Goal: Task Accomplishment & Management: Complete application form

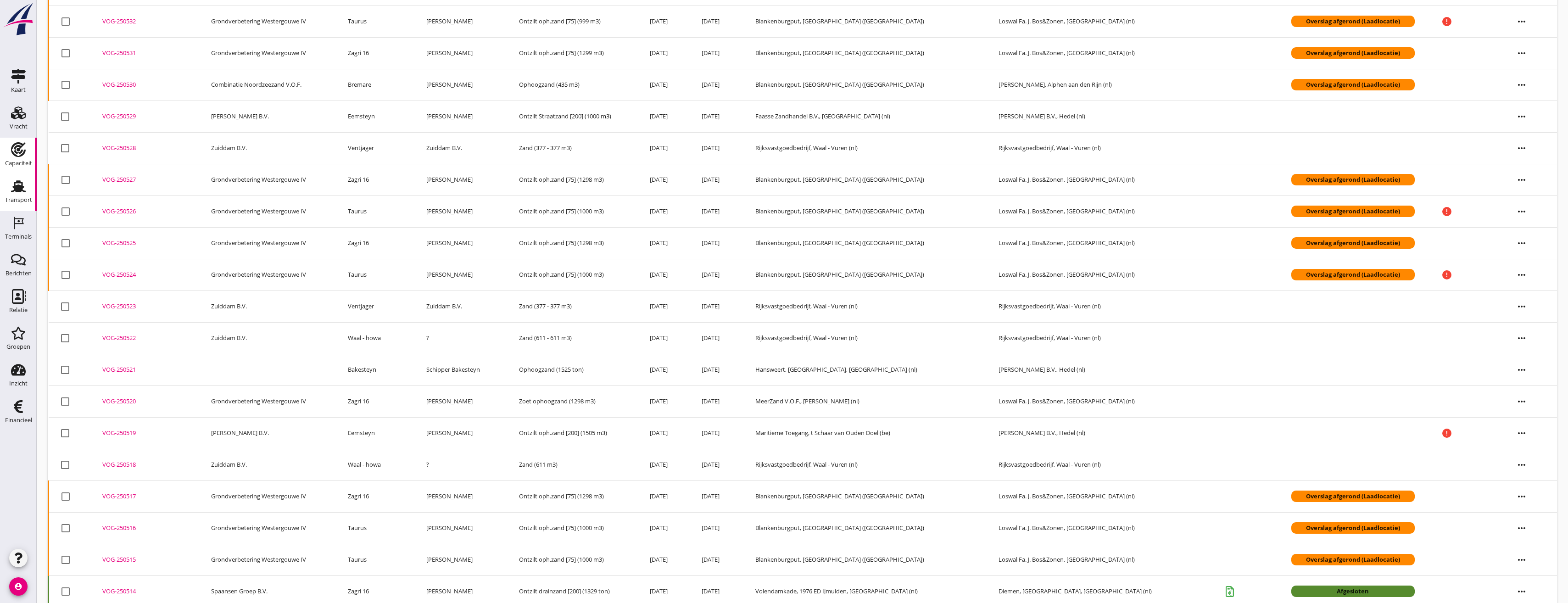
scroll to position [241, 0]
click at [19, 232] on div "Terminals" at bounding box center [18, 236] width 27 height 13
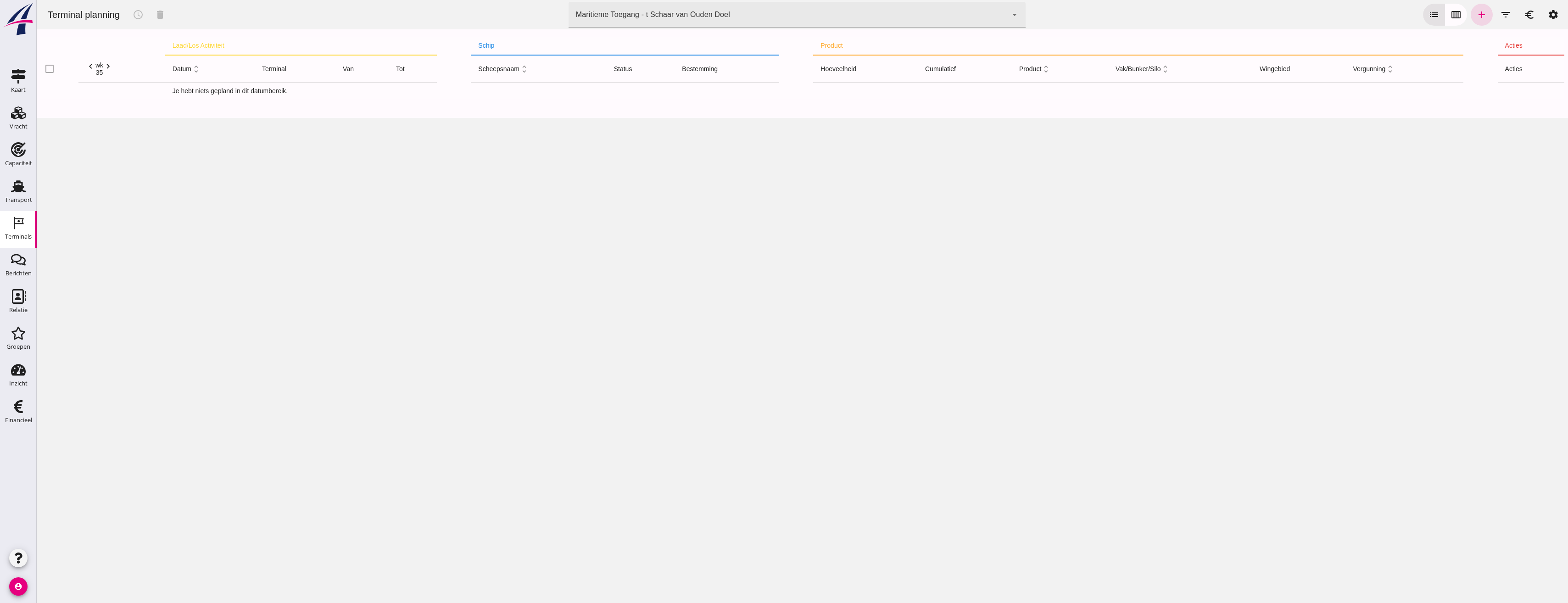
click at [883, 23] on div "Maritieme Toegang - t Schaar van Ouden Doel 453b08e2-5afb-49e8-a076-b9bc6000f457" at bounding box center [788, 15] width 439 height 26
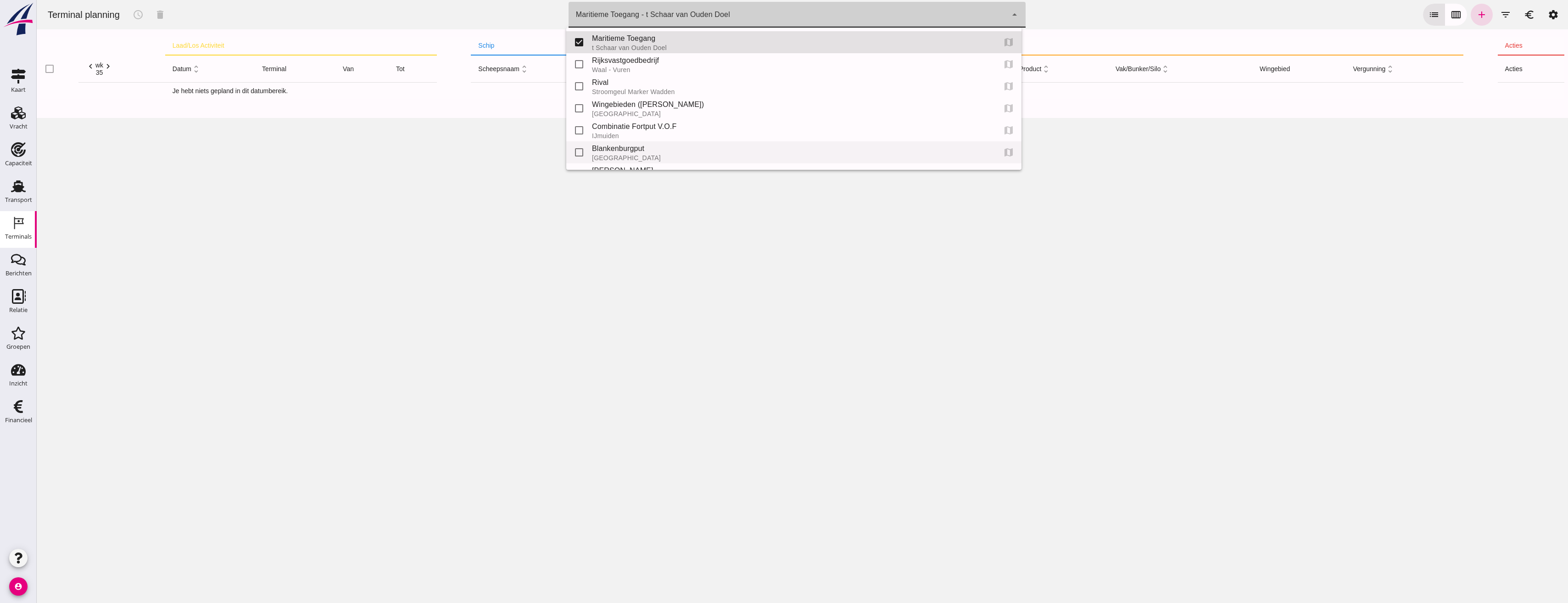
click at [635, 151] on div "Blankenburgput" at bounding box center [790, 148] width 396 height 11
type input "e6c78bfd-e3f1-4bb9-b01e-b37ce3668b52"
checkbox input "false"
checkbox input "true"
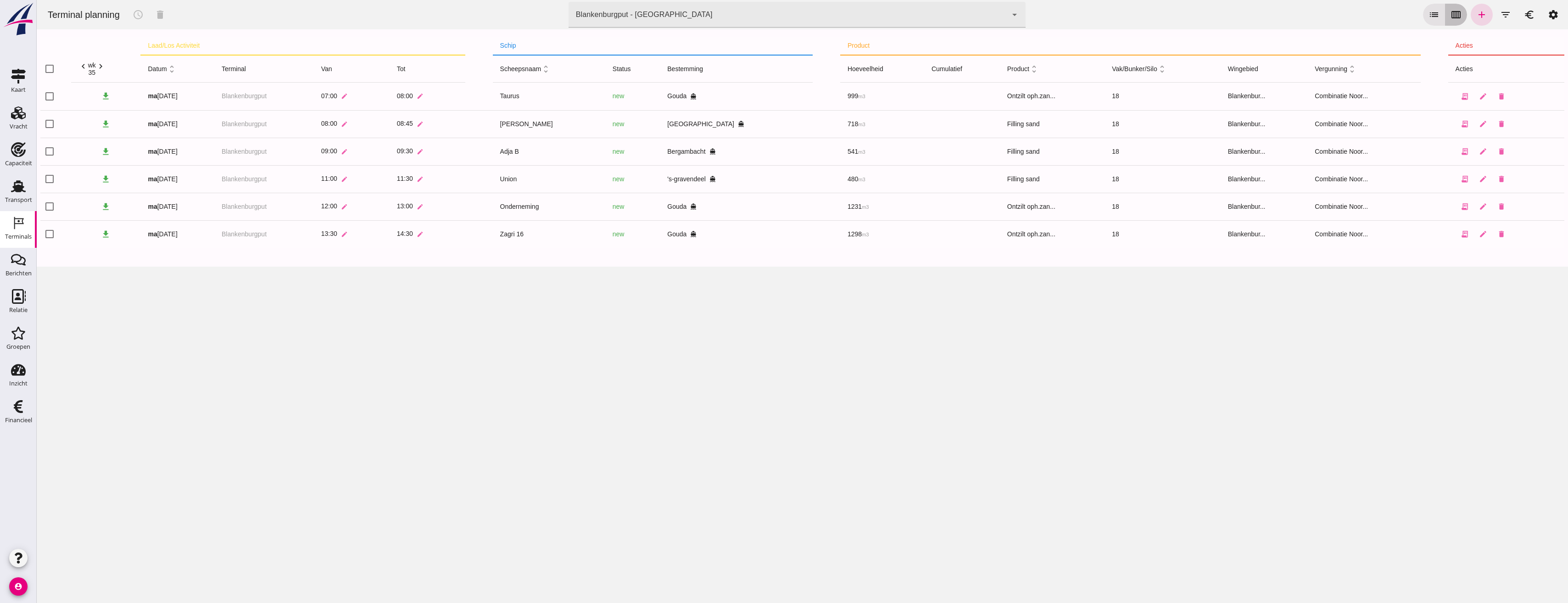
click at [1445, 15] on button "calendar_view_week" at bounding box center [1456, 15] width 22 height 22
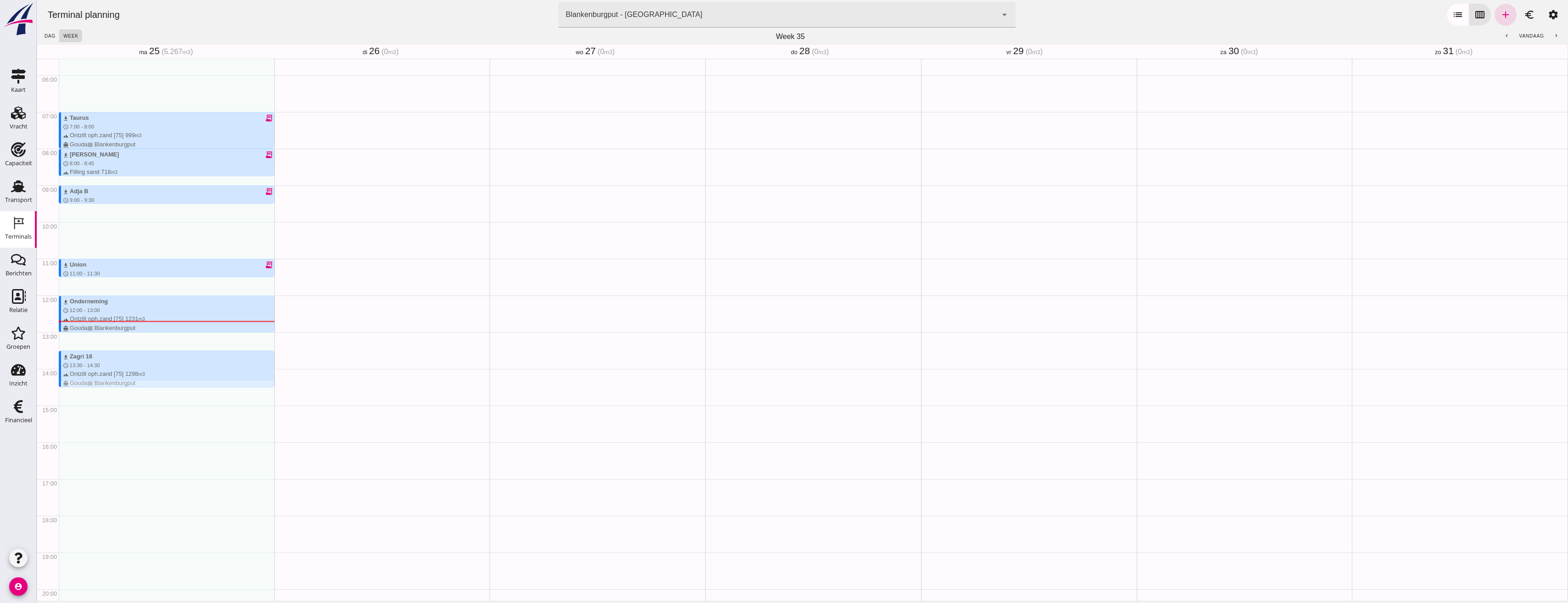
scroll to position [201, 0]
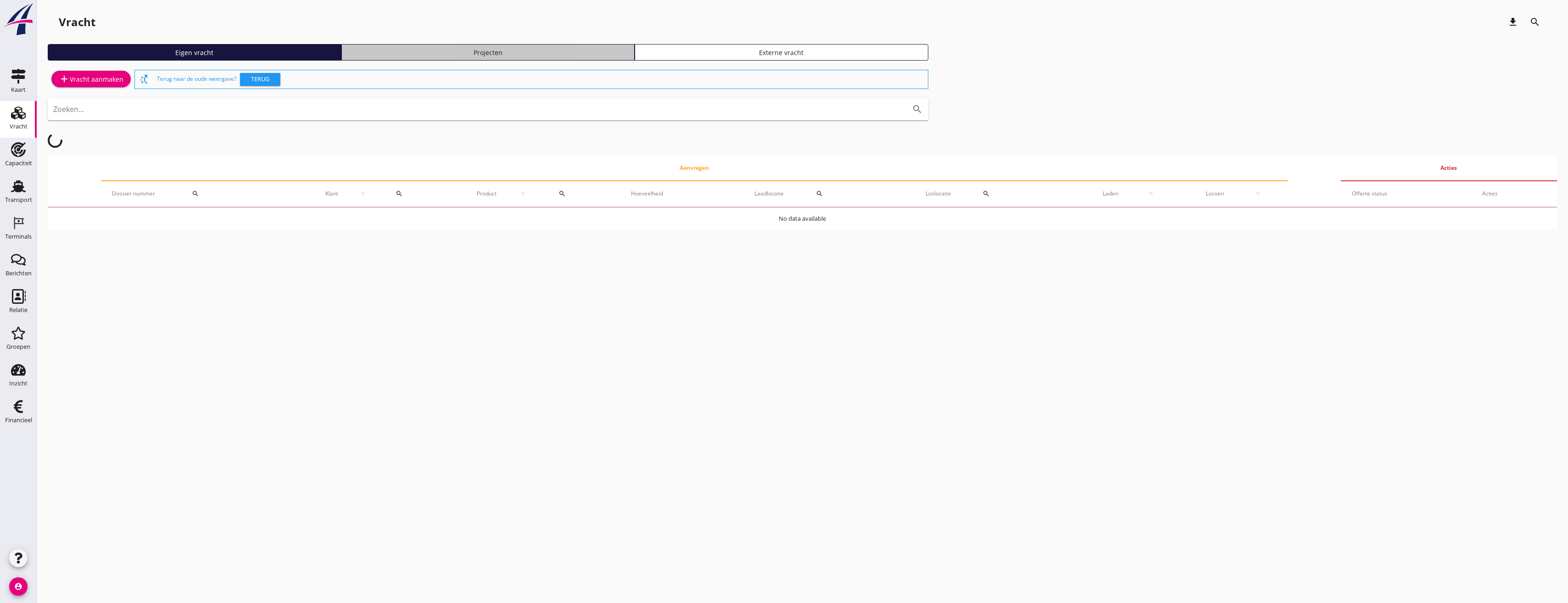
click at [556, 45] on link "Projecten" at bounding box center [488, 52] width 293 height 16
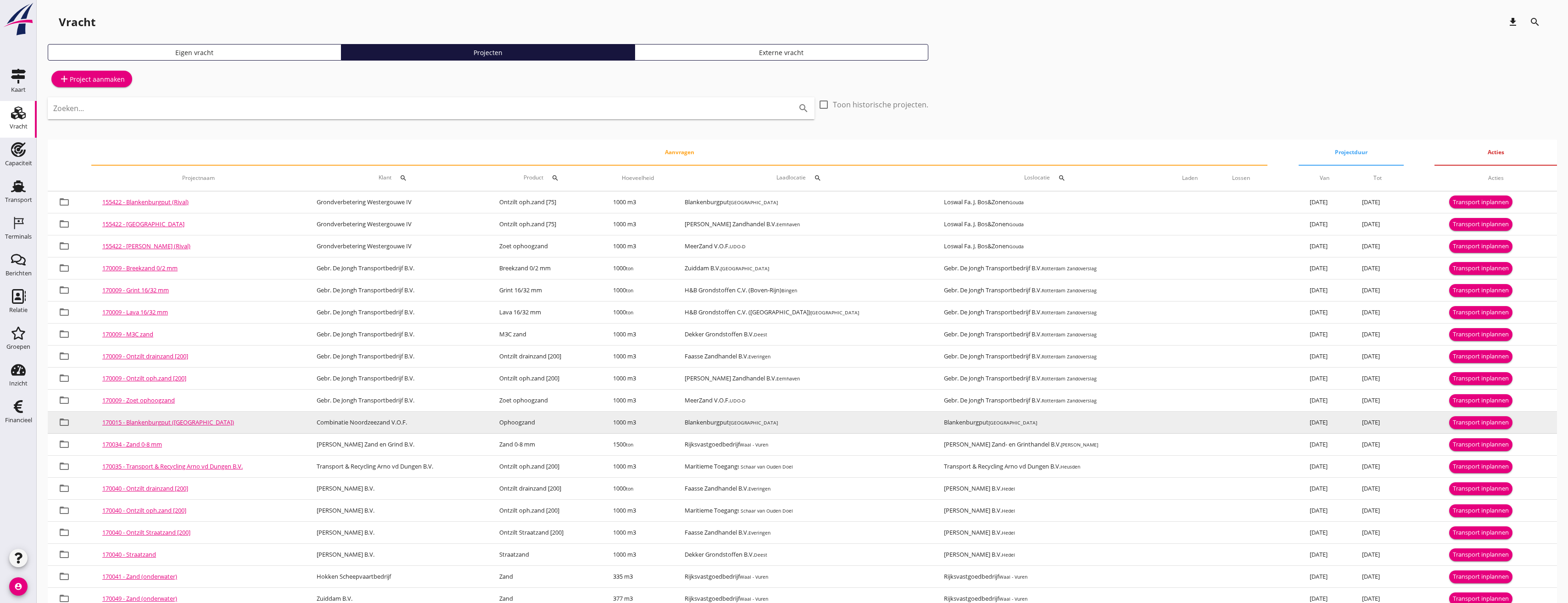
click at [1477, 420] on div "Transport inplannen" at bounding box center [1481, 422] width 56 height 9
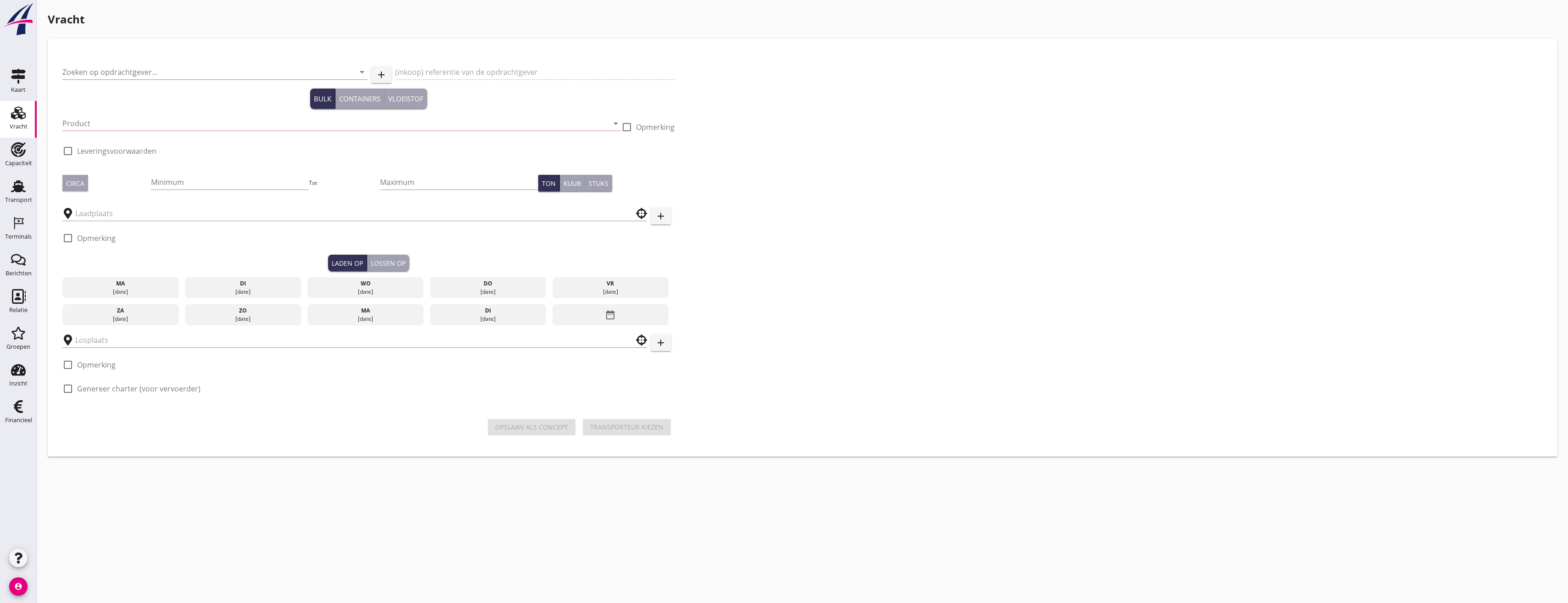
type input "Combinatie Noordzeezand V.O.F."
type input "Ophoogzand (6120)"
type input "1000"
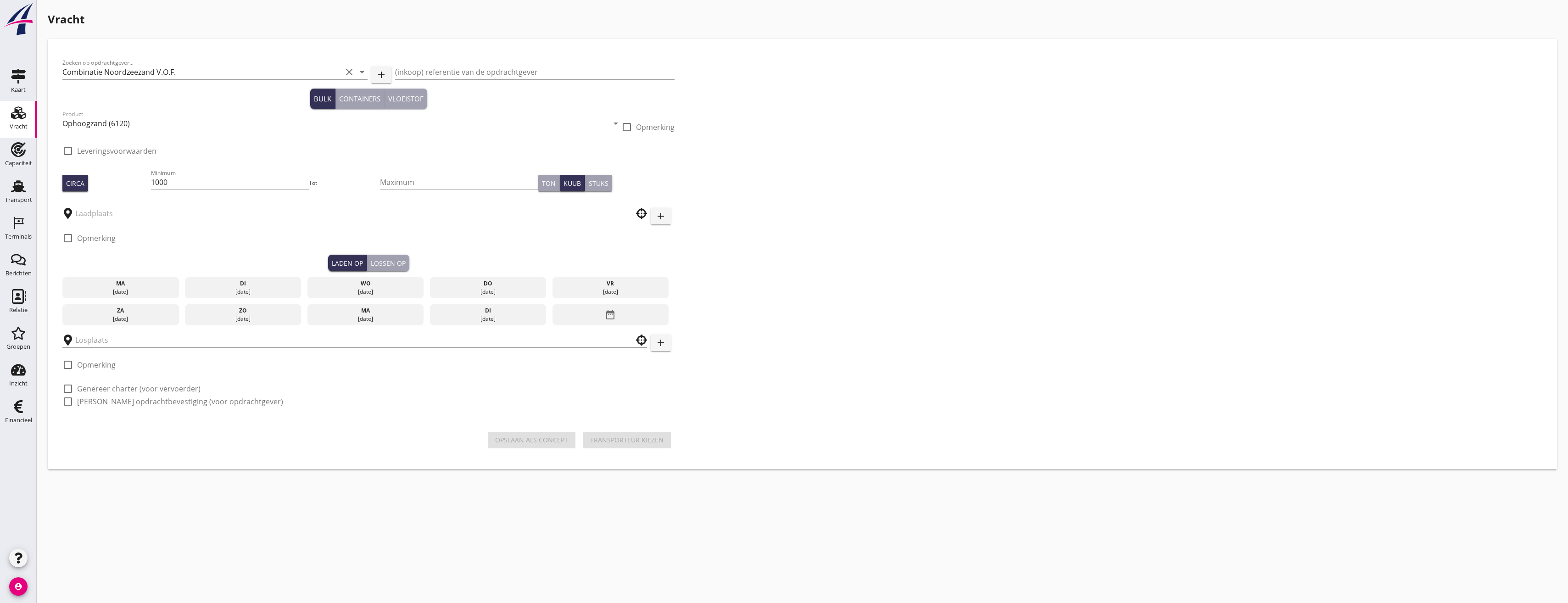
type input "Blankenburgput"
checkbox input "true"
type input "Blankenburgput"
checkbox input "true"
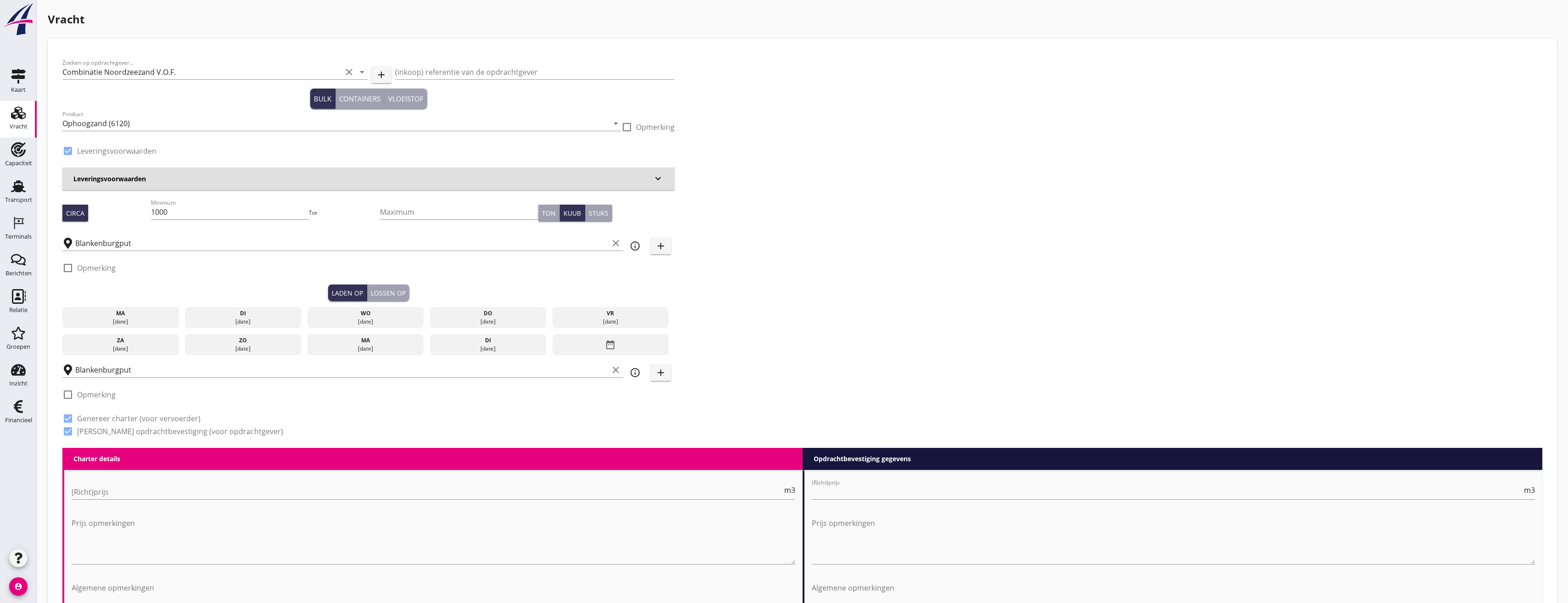
radio input "false"
type input "1.15"
radio input "false"
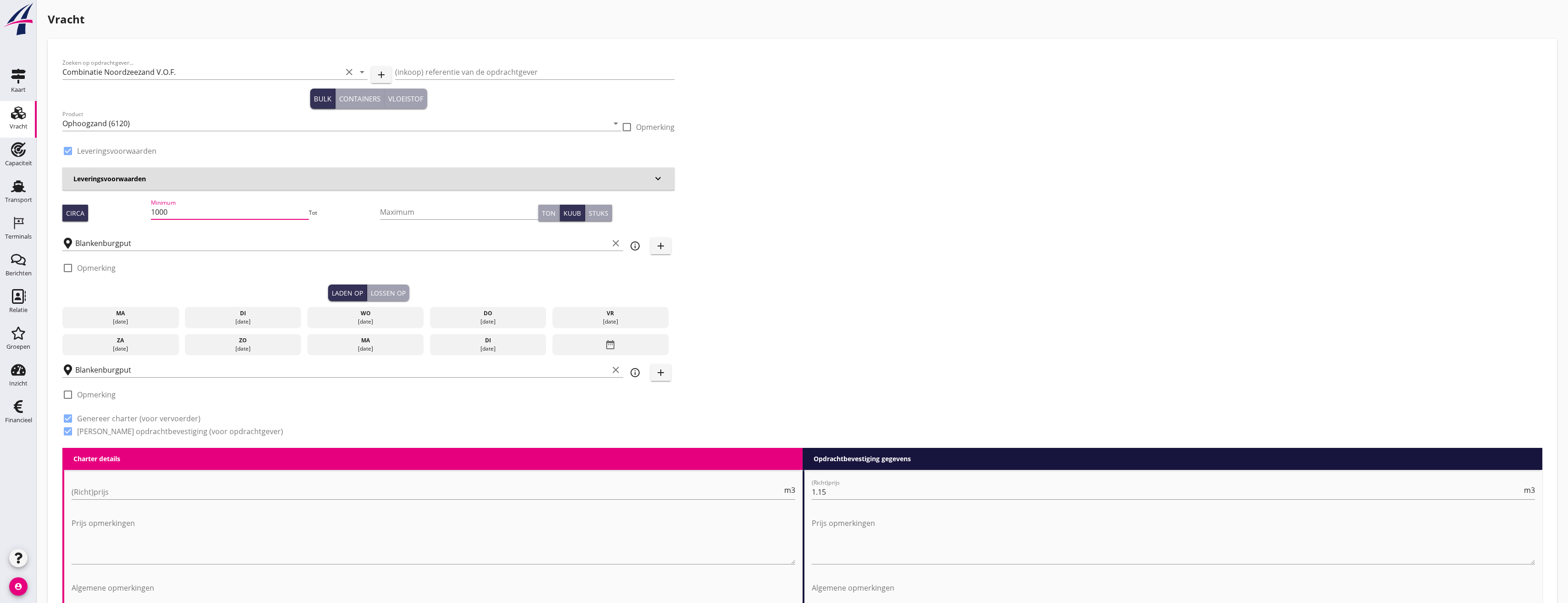
drag, startPoint x: 197, startPoint y: 215, endPoint x: 148, endPoint y: 214, distance: 49.0
click at [148, 214] on div "Circa Minimum 1000 Tot Maximum Ton Kuub Stuks" at bounding box center [369, 212] width 612 height 31
type input "994"
click at [123, 324] on div "[DATE]" at bounding box center [121, 322] width 112 height 9
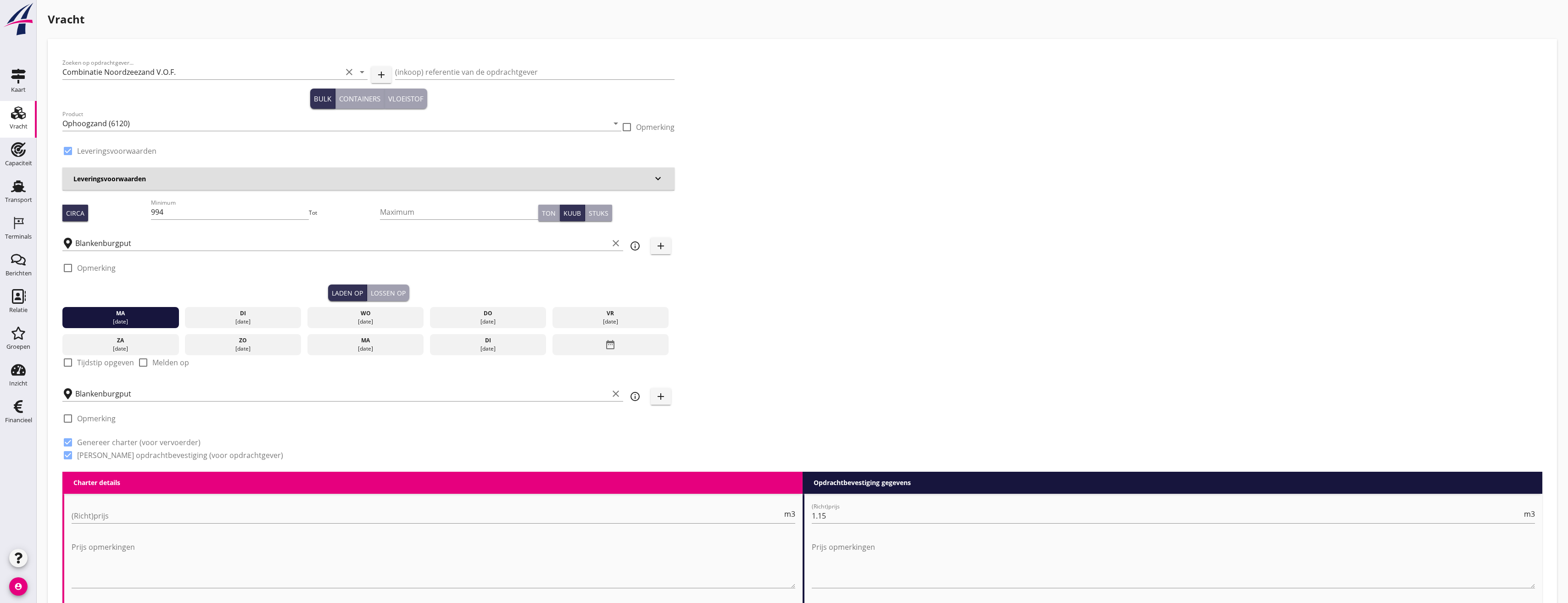
drag, startPoint x: 397, startPoint y: 296, endPoint x: 387, endPoint y: 296, distance: 10.0
click at [397, 296] on div "Lossen op" at bounding box center [388, 293] width 35 height 10
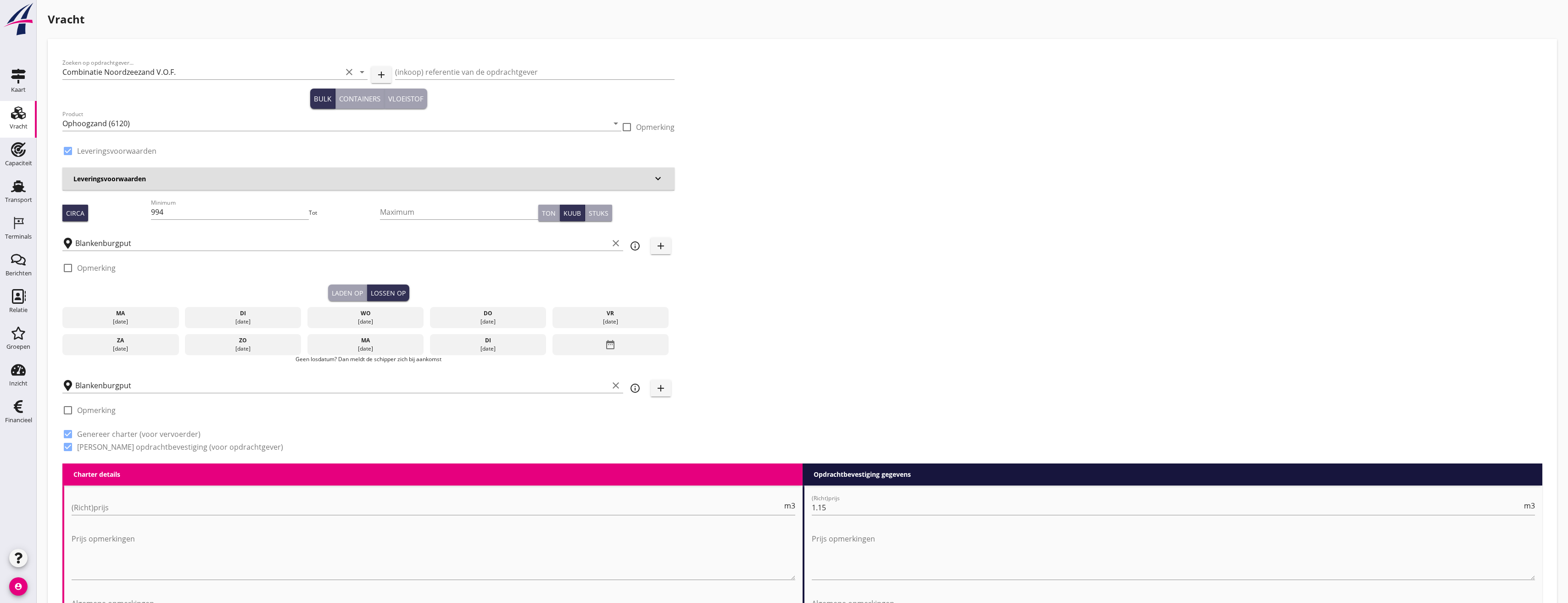
click at [127, 310] on div "ma" at bounding box center [121, 313] width 112 height 9
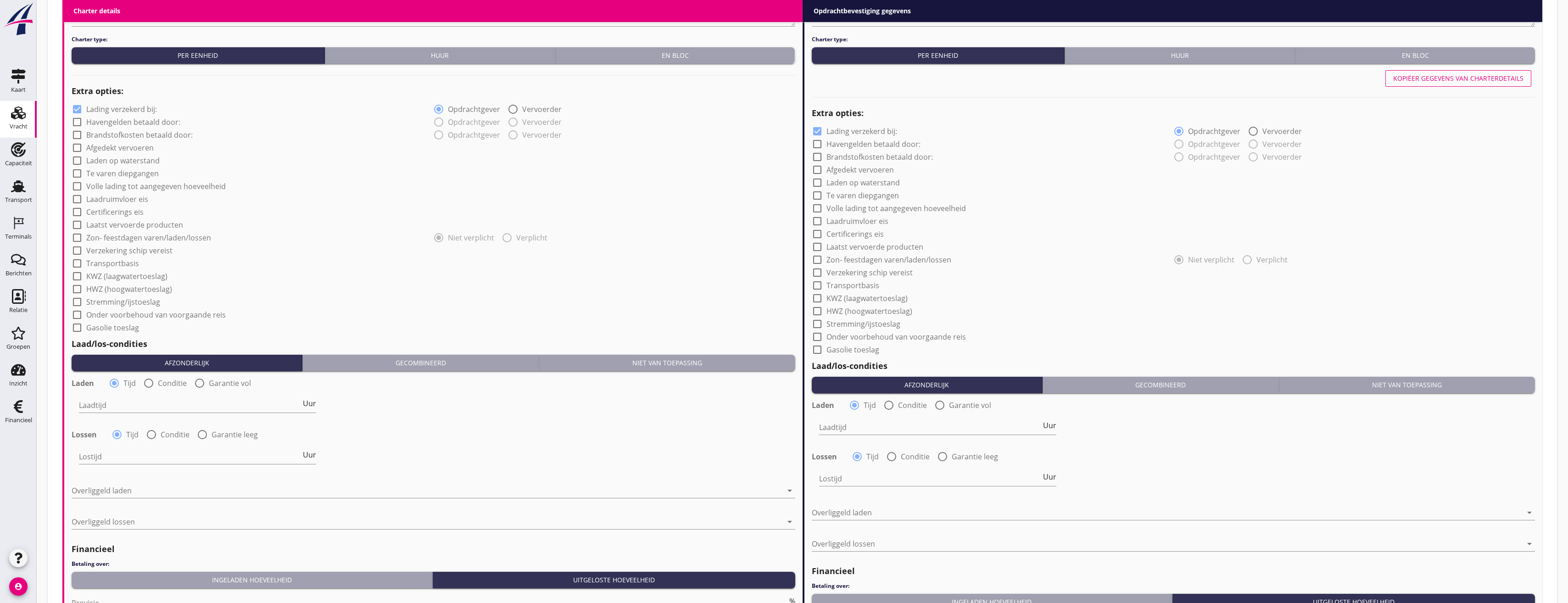
scroll to position [642, 0]
click at [703, 365] on div "Niet van toepassing" at bounding box center [667, 362] width 248 height 10
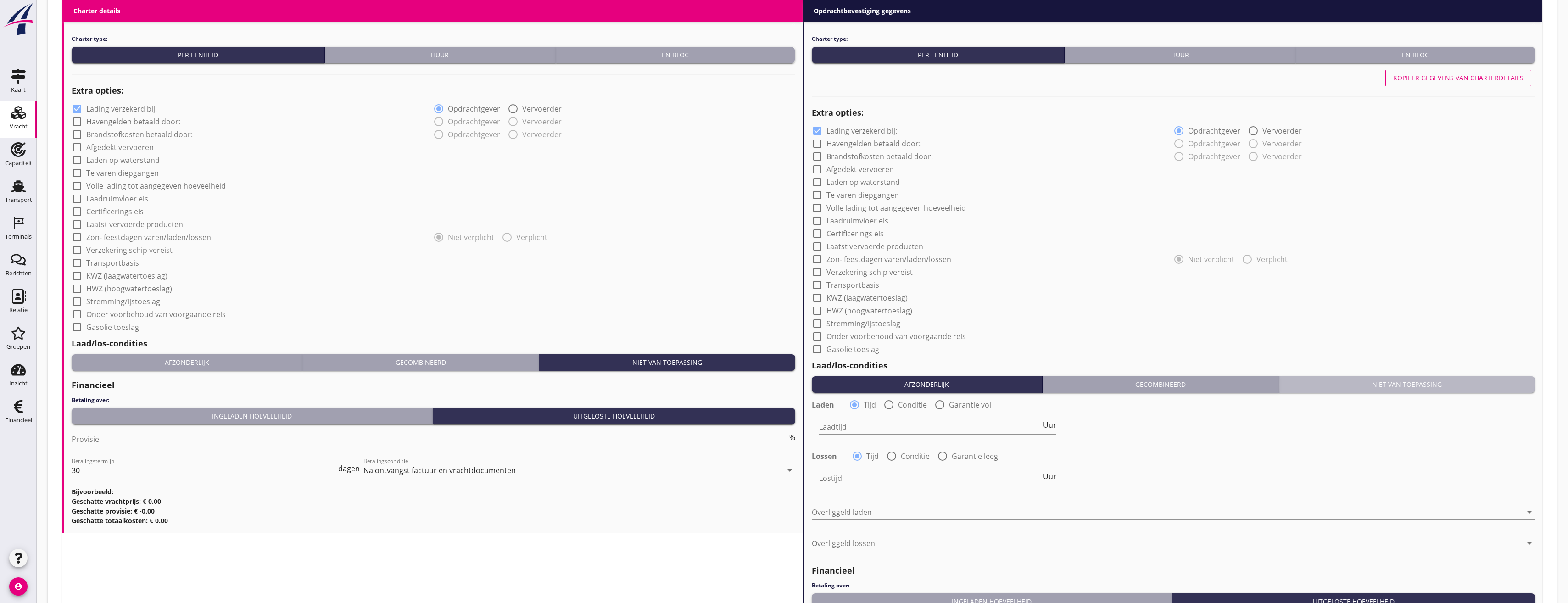
click at [1399, 381] on div "Niet van toepassing" at bounding box center [1407, 384] width 248 height 10
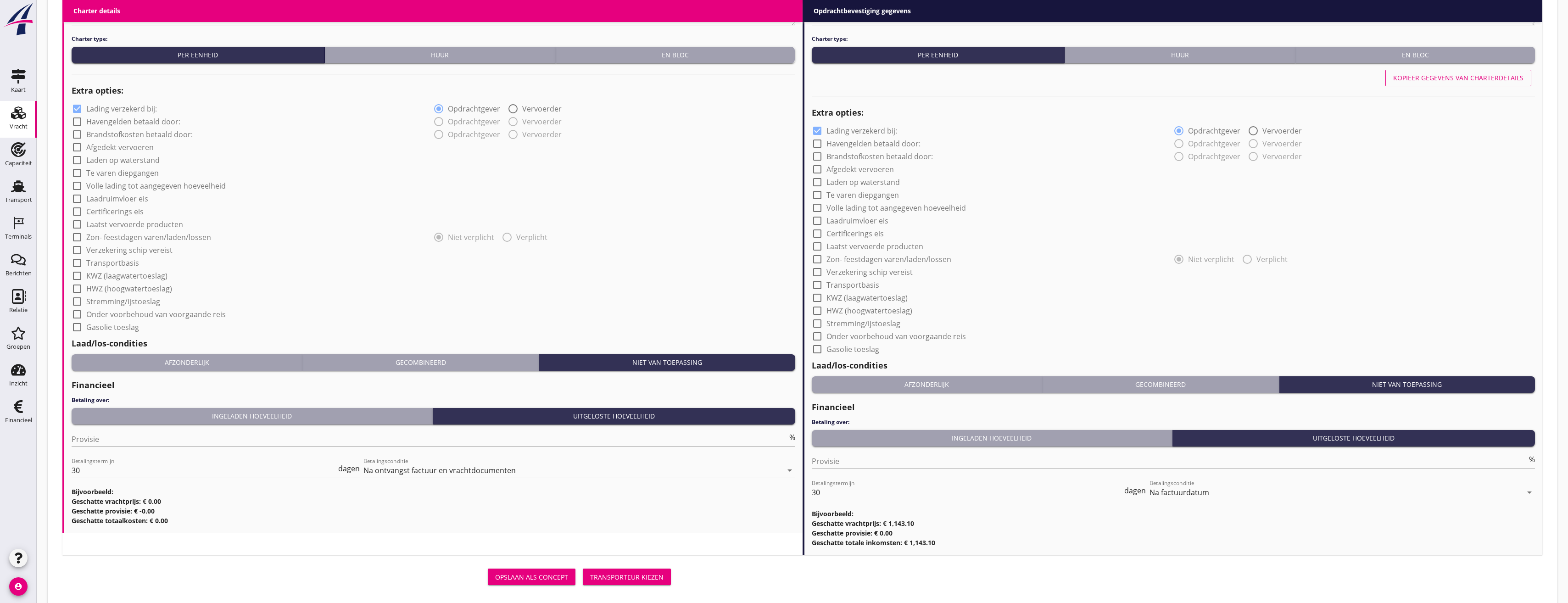
click at [616, 580] on div "Transporteur kiezen" at bounding box center [626, 577] width 74 height 10
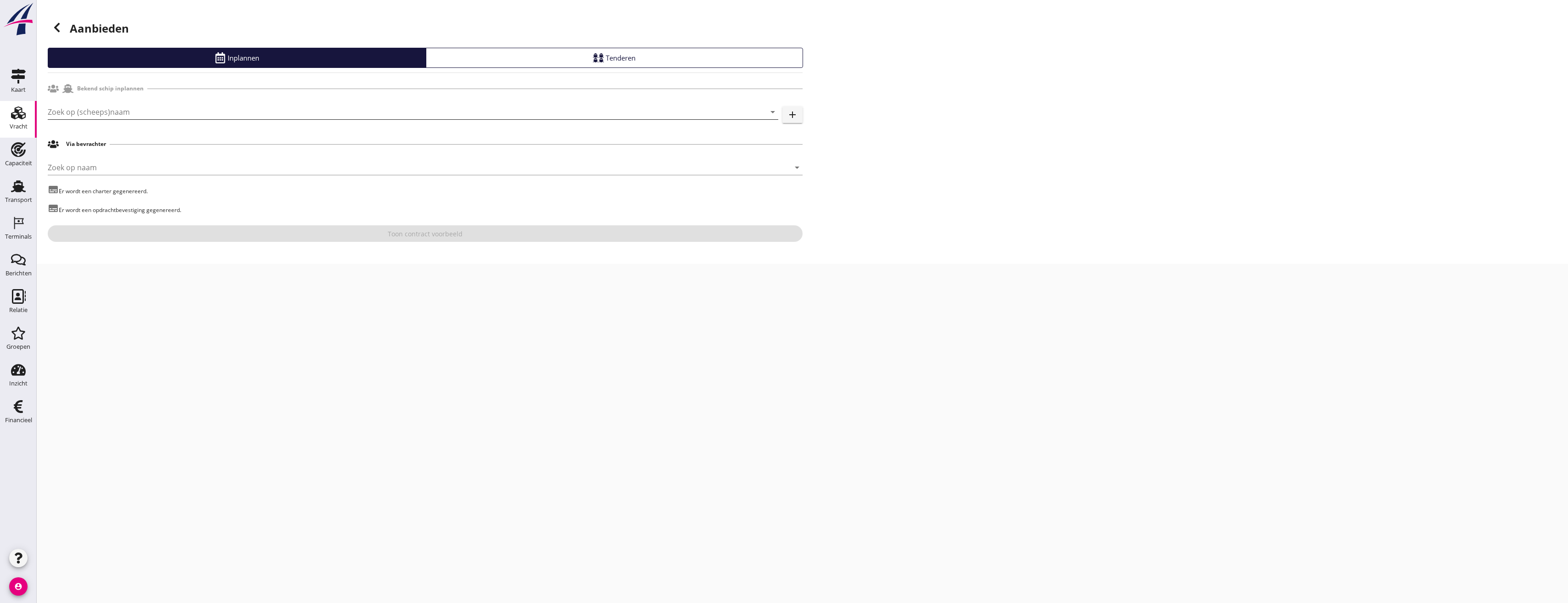
click at [214, 116] on input "Zoek op (scheeps)naam" at bounding box center [400, 112] width 705 height 15
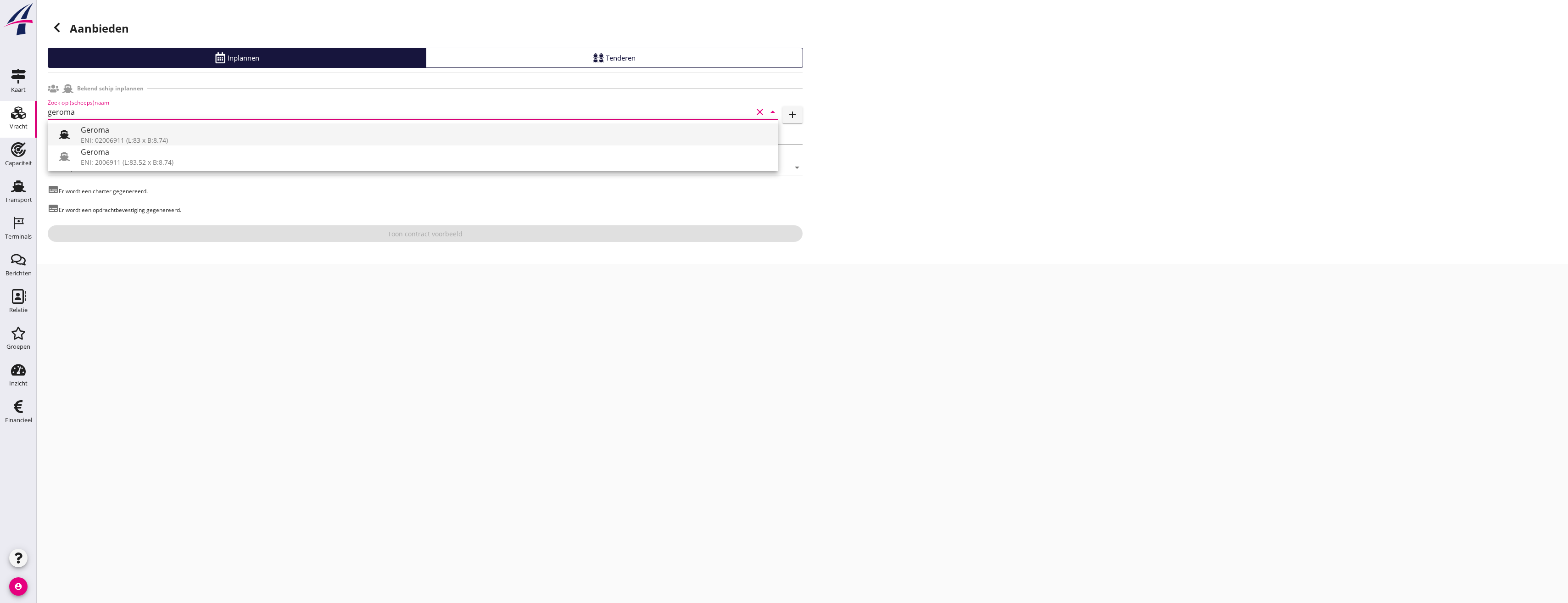
click at [65, 136] on use at bounding box center [64, 134] width 11 height 9
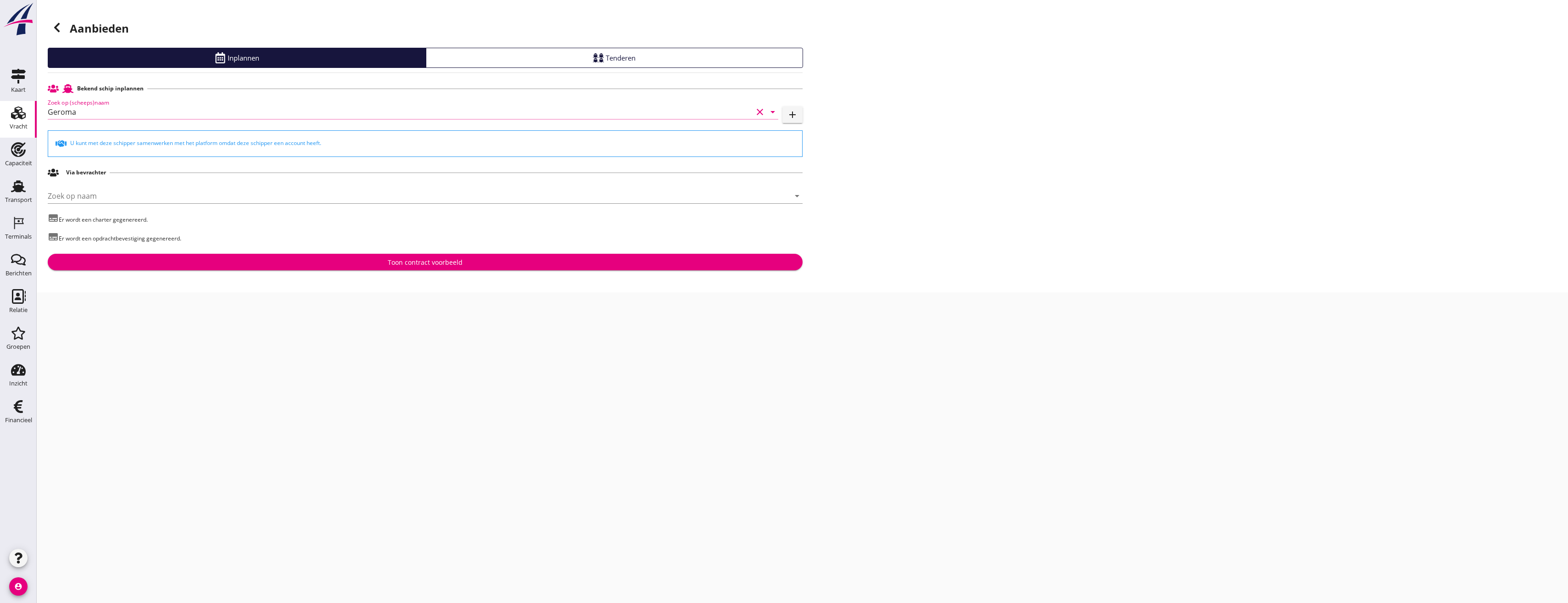
type input "Geroma"
click at [211, 253] on div "Bekend schip inplannen Zoek op (scheeps)naam Geroma clear arrow_drop_down add U…" at bounding box center [425, 175] width 755 height 190
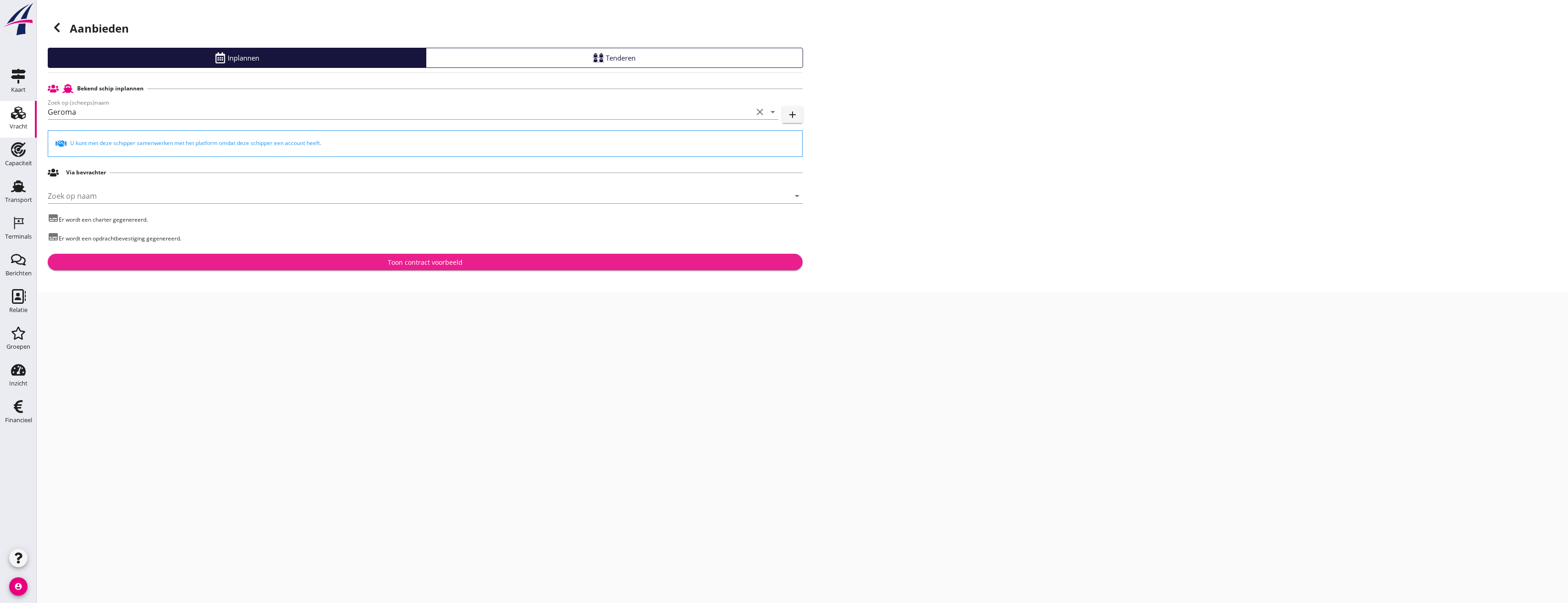
click at [211, 256] on button "Toon contract voorbeeld" at bounding box center [425, 262] width 755 height 16
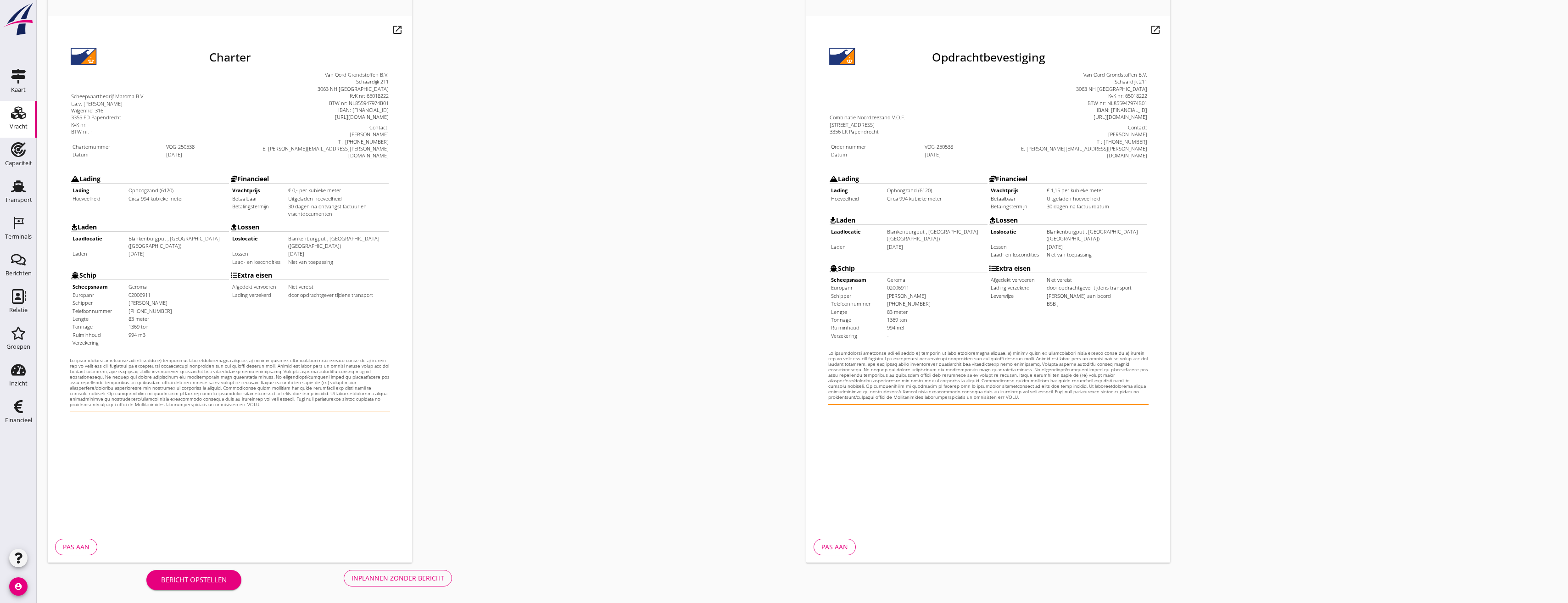
scroll to position [77, 0]
click at [432, 573] on div "Inplannen zonder bericht" at bounding box center [397, 577] width 93 height 10
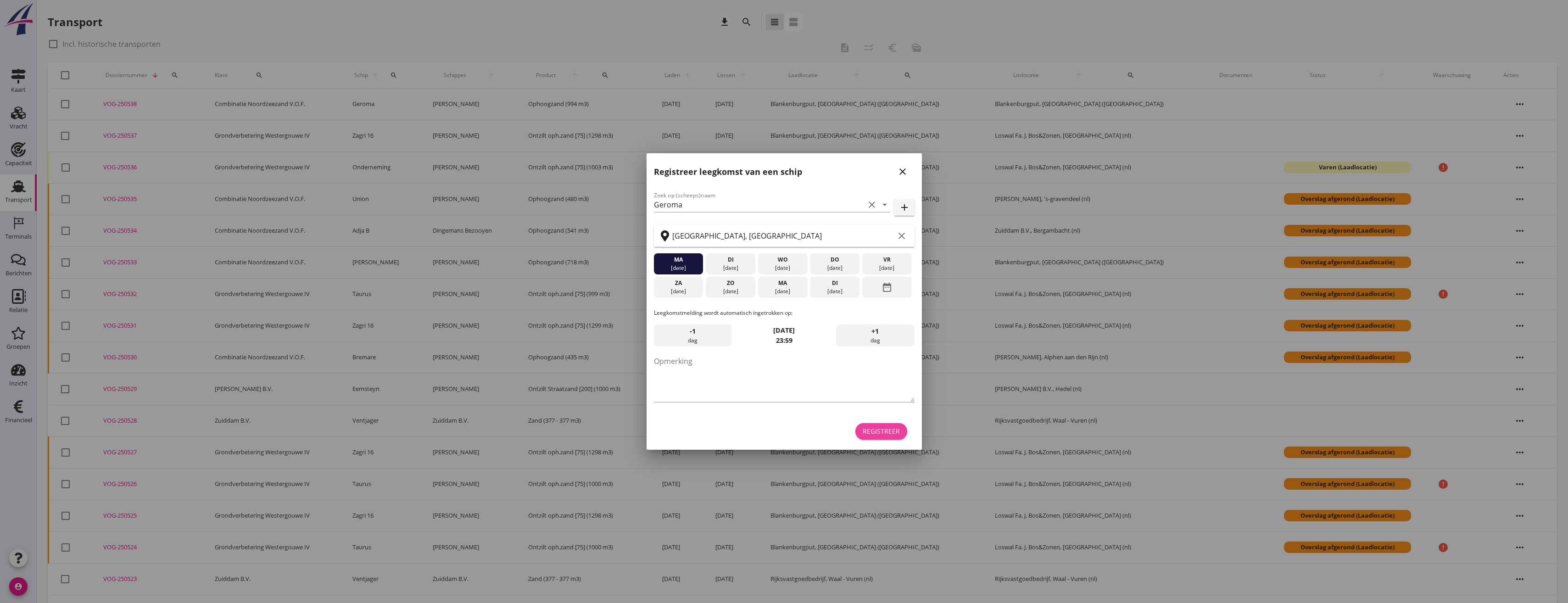
click at [886, 435] on div "Registreer" at bounding box center [881, 431] width 37 height 10
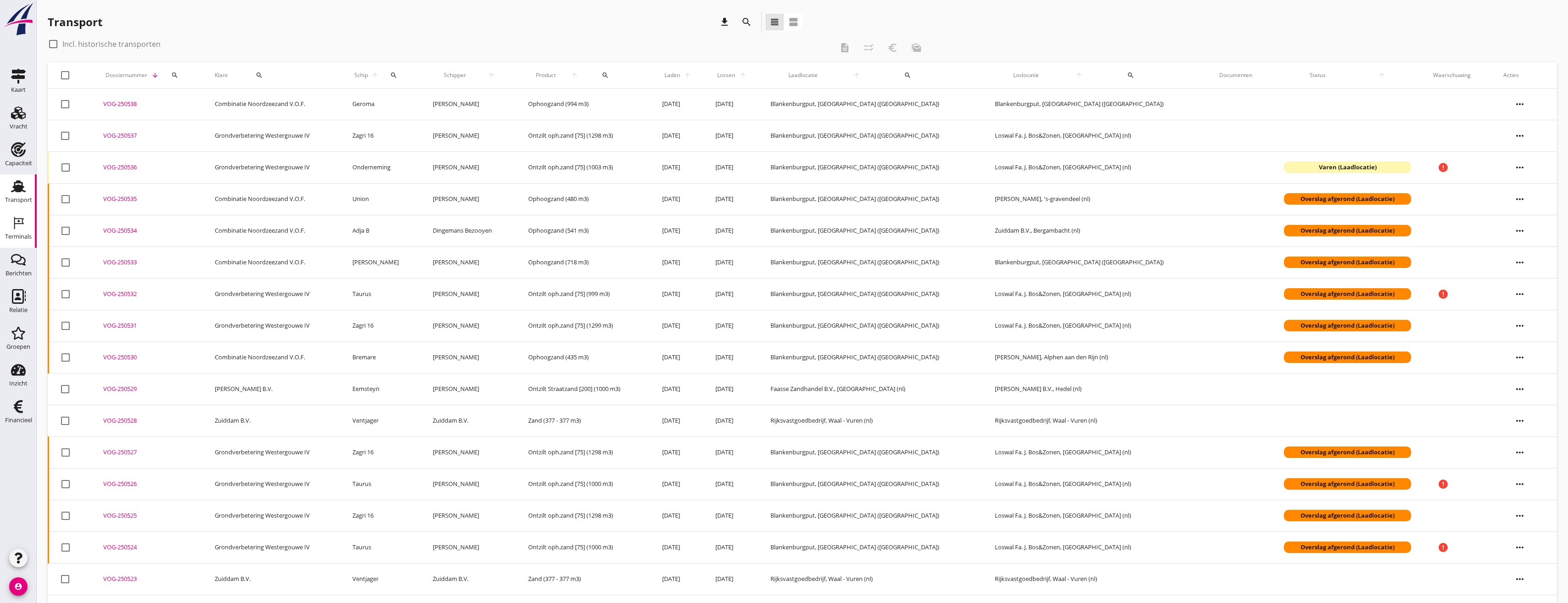
click at [13, 235] on div "Terminals" at bounding box center [18, 237] width 27 height 6
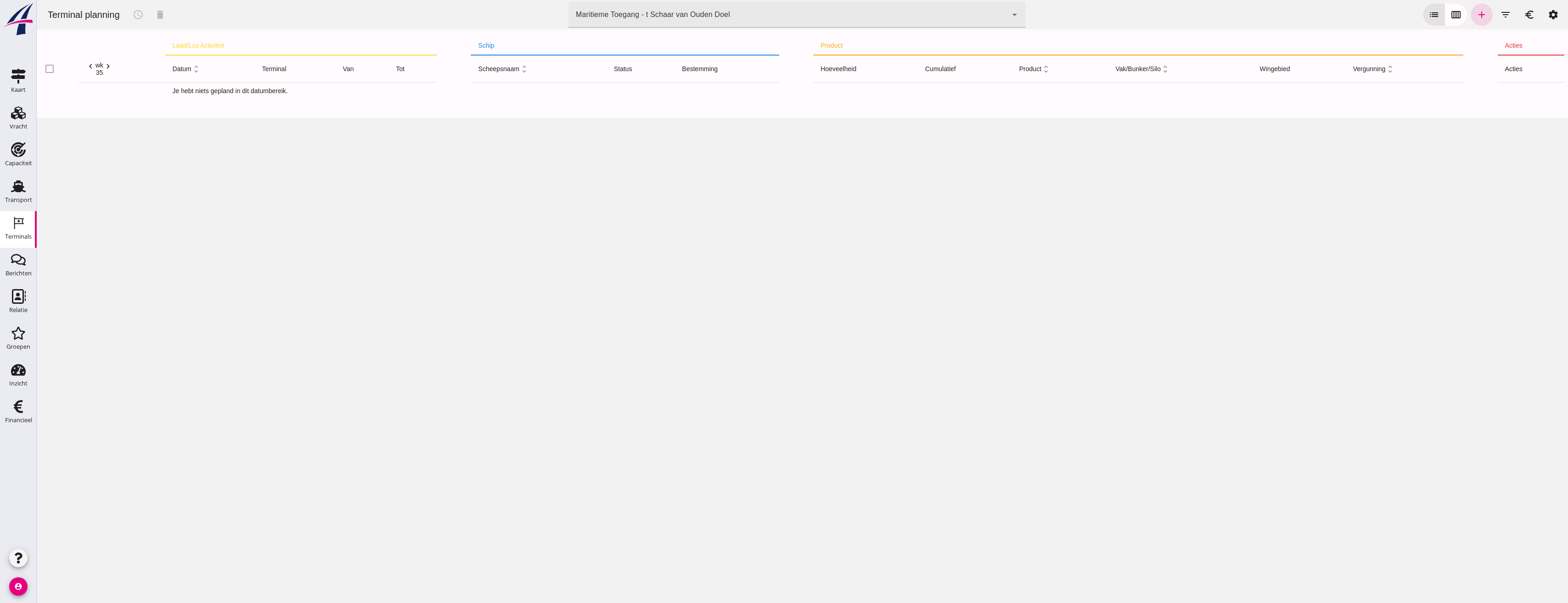
click at [746, 23] on div "Maritieme Toegang - t Schaar van Ouden Doel 453b08e2-5afb-49e8-a076-b9bc6000f457" at bounding box center [788, 15] width 439 height 26
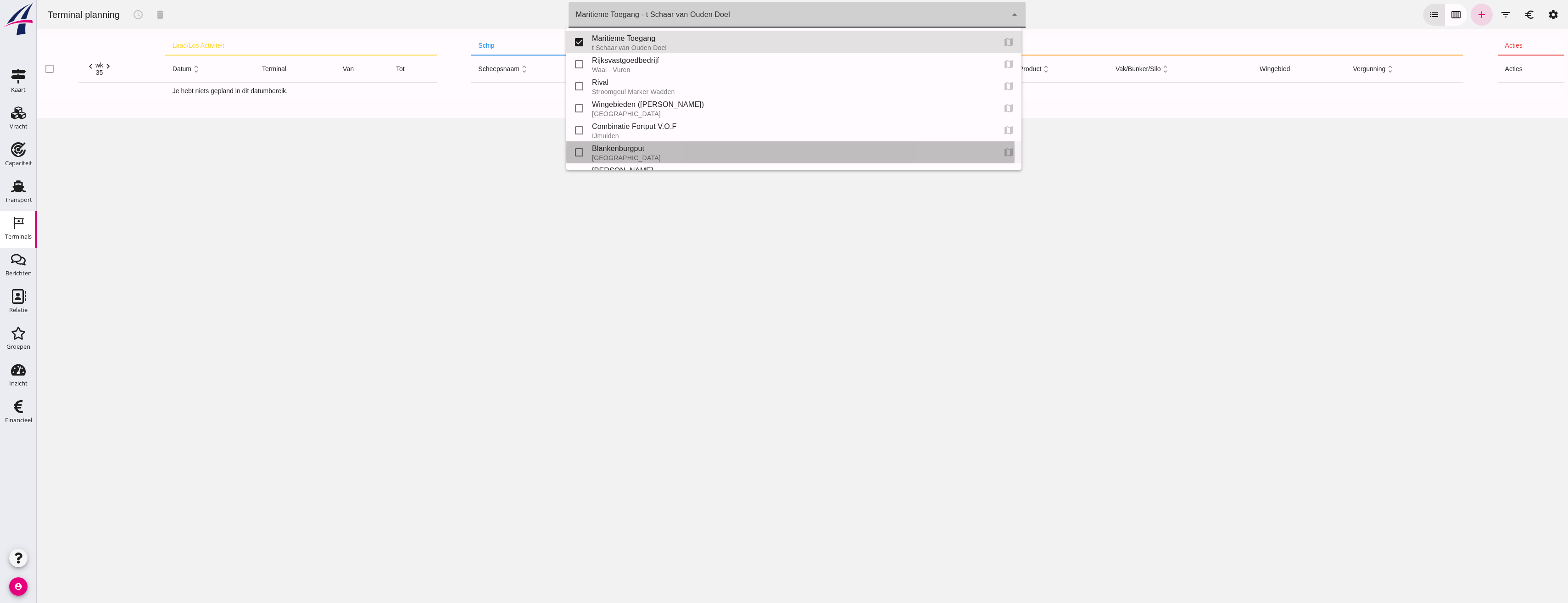
click at [633, 150] on div "Blankenburgput" at bounding box center [790, 148] width 396 height 11
type input "e6c78bfd-e3f1-4bb9-b01e-b37ce3668b52"
checkbox input "false"
checkbox input "true"
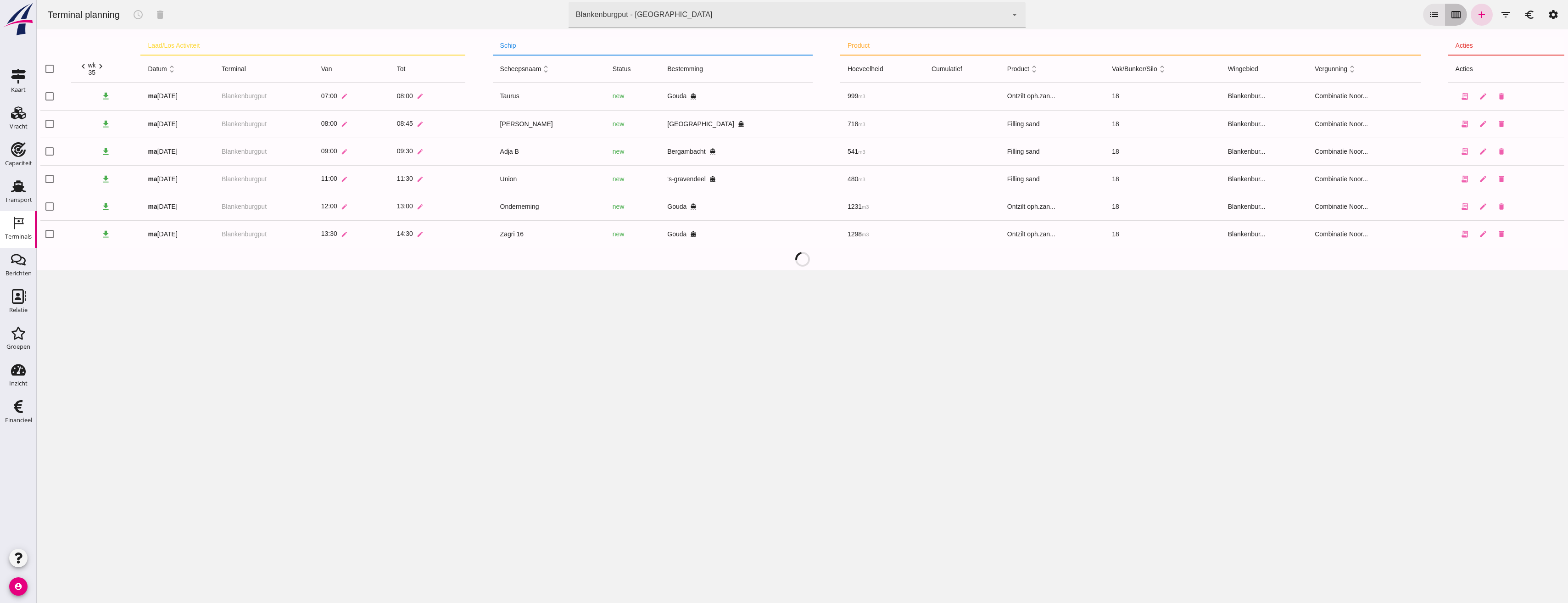
click at [1451, 16] on icon "calendar_view_week" at bounding box center [1456, 15] width 11 height 11
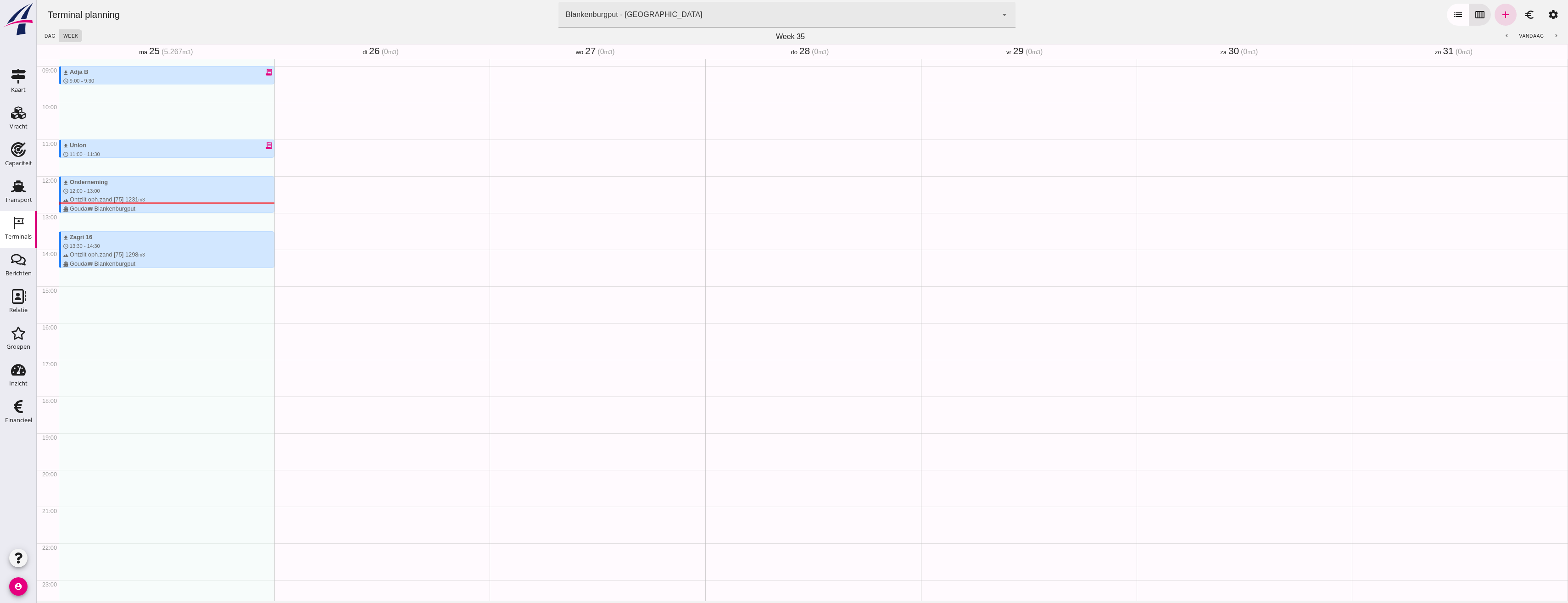
scroll to position [338, 0]
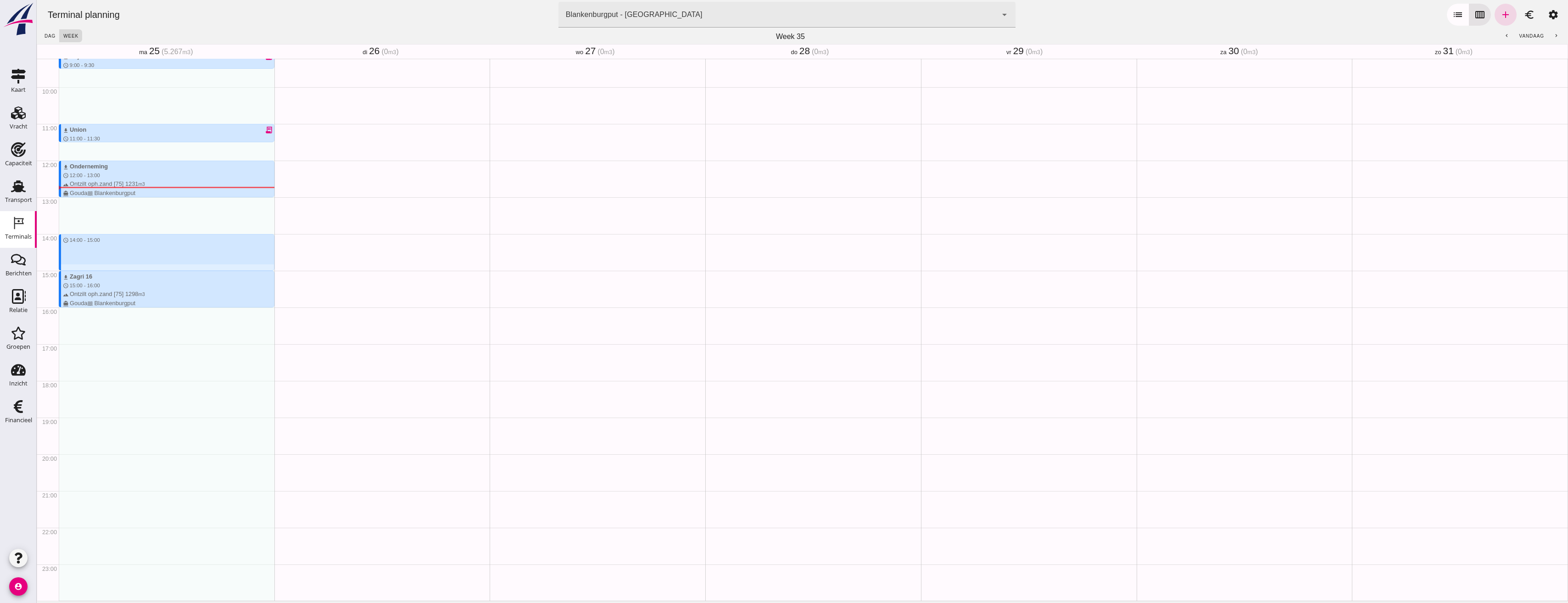
drag, startPoint x: 72, startPoint y: 236, endPoint x: 77, endPoint y: 267, distance: 31.4
click at [77, 267] on div "download Taurus receipt_long schedule 7:00 - 8:00 terrain Ontzilt oph.zand [75]…" at bounding box center [166, 160] width 215 height 880
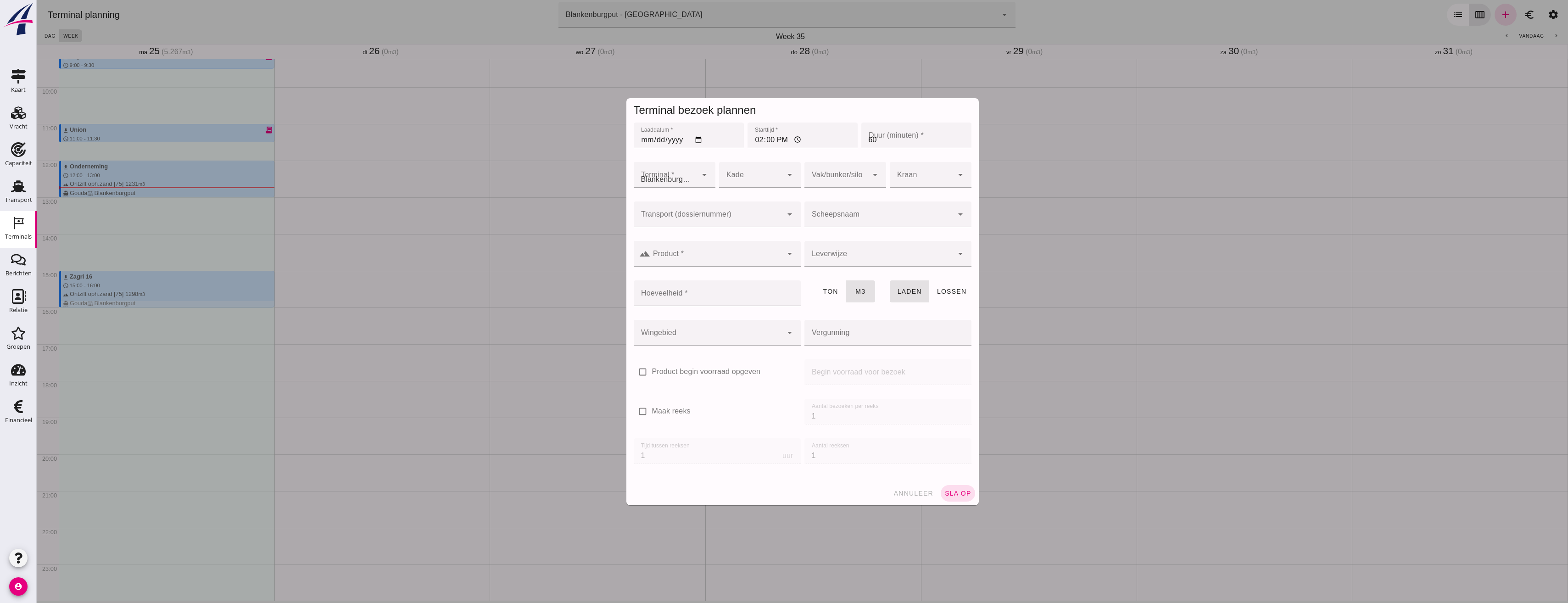
type input "Combinatie Noordzeezand V.O.F."
click at [711, 220] on input "Transport (dossiernummer)" at bounding box center [708, 219] width 149 height 11
drag, startPoint x: 695, startPoint y: 240, endPoint x: 700, endPoint y: 241, distance: 5.1
click at [696, 242] on div "VO G-250538" at bounding box center [713, 242] width 152 height 11
type input "VOG-250538"
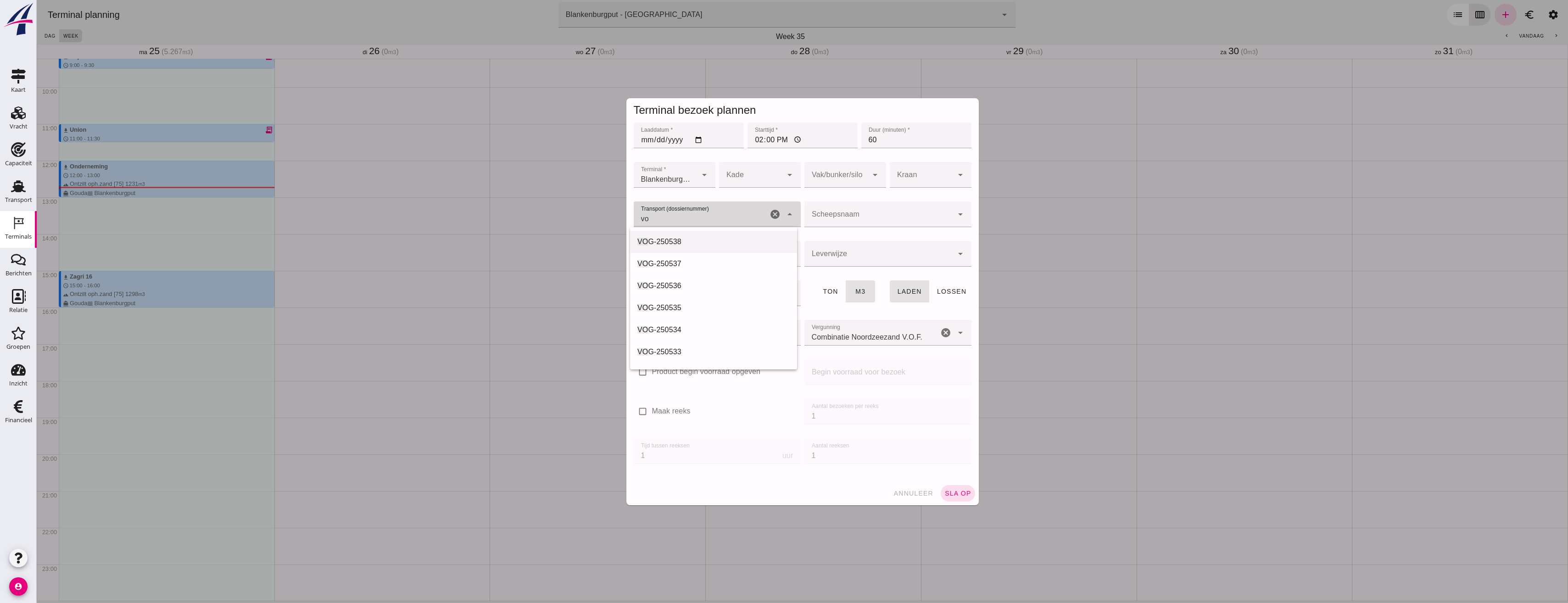
type input "franco_on_board"
type input "994"
type input "VOG-250538"
click at [726, 334] on div at bounding box center [708, 332] width 149 height 26
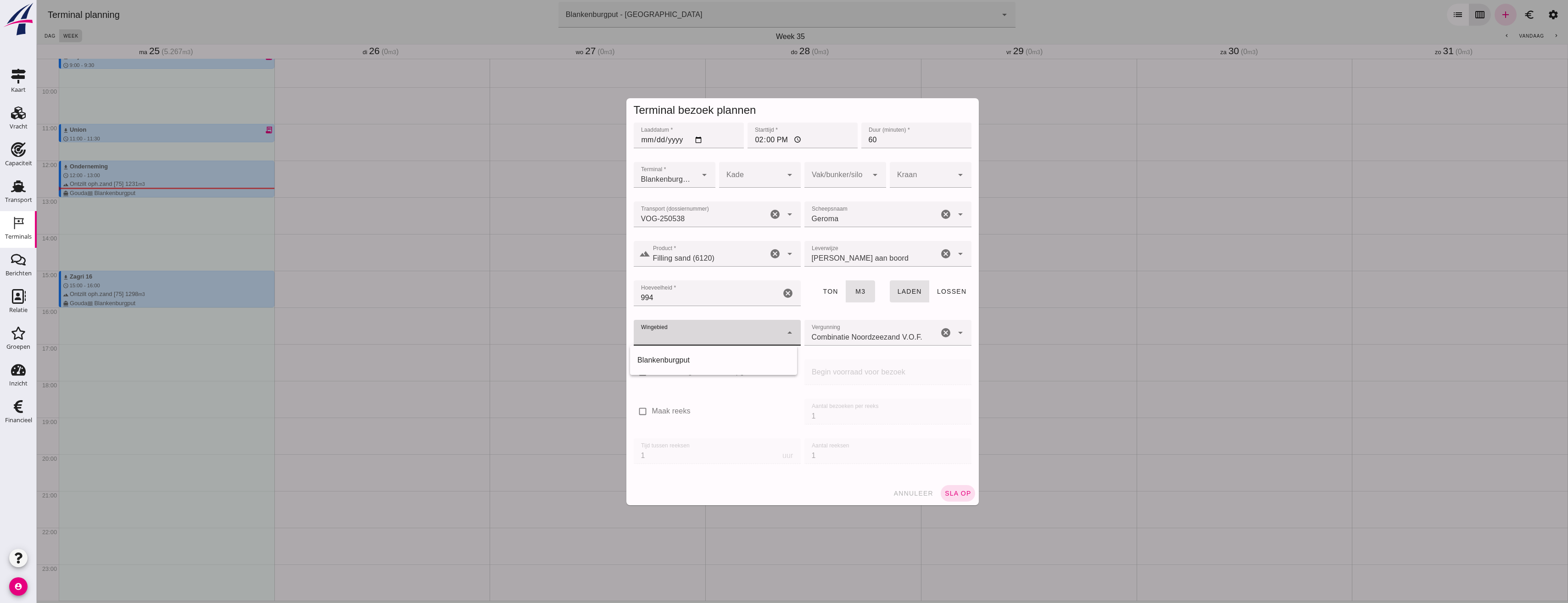
click at [714, 375] on label "Product begin voorraad opgeven" at bounding box center [706, 371] width 109 height 10
click at [652, 375] on input "Product begin voorraad opgeven" at bounding box center [643, 372] width 18 height 18
checkbox input "true"
click at [721, 324] on div at bounding box center [708, 332] width 149 height 26
click at [715, 366] on div "Blankenburgput" at bounding box center [713, 360] width 167 height 22
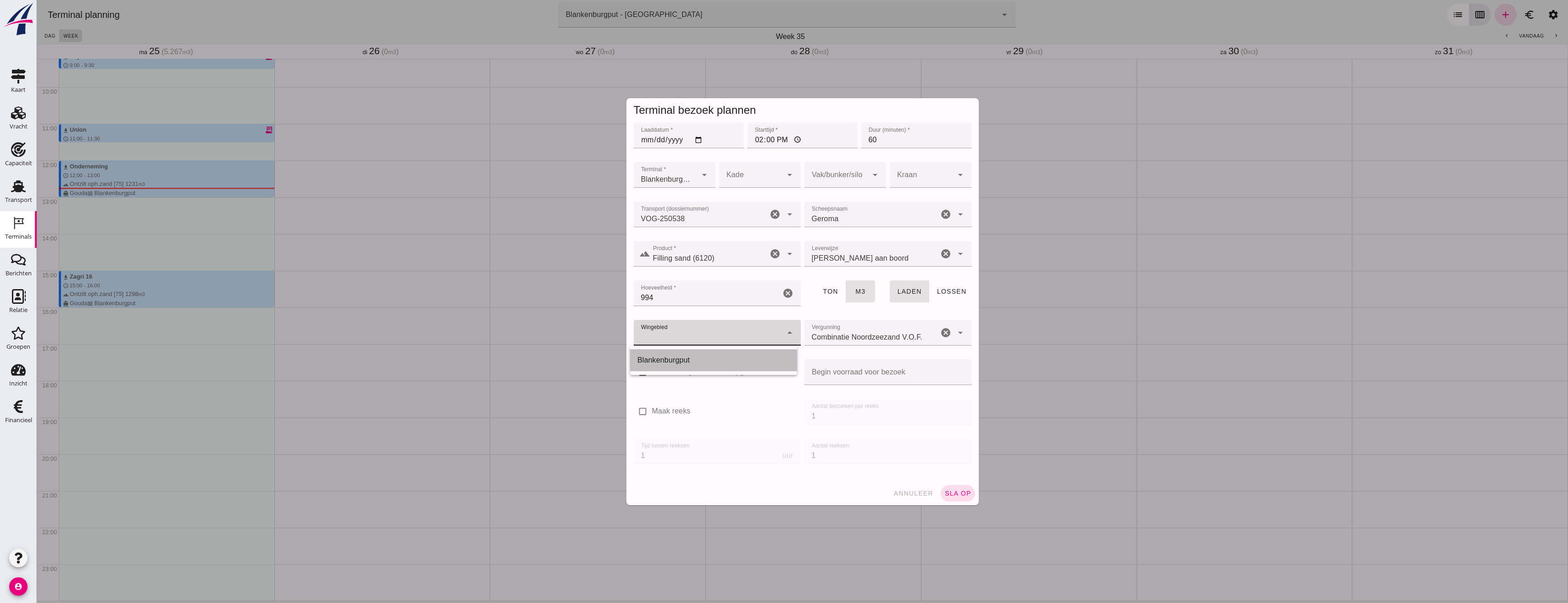
type input "333"
click at [674, 374] on label "Product begin voorraad opgeven" at bounding box center [706, 371] width 109 height 10
click at [652, 374] on input "Product begin voorraad opgeven" at bounding box center [643, 372] width 18 height 18
checkbox input "false"
click at [843, 184] on div at bounding box center [836, 175] width 63 height 26
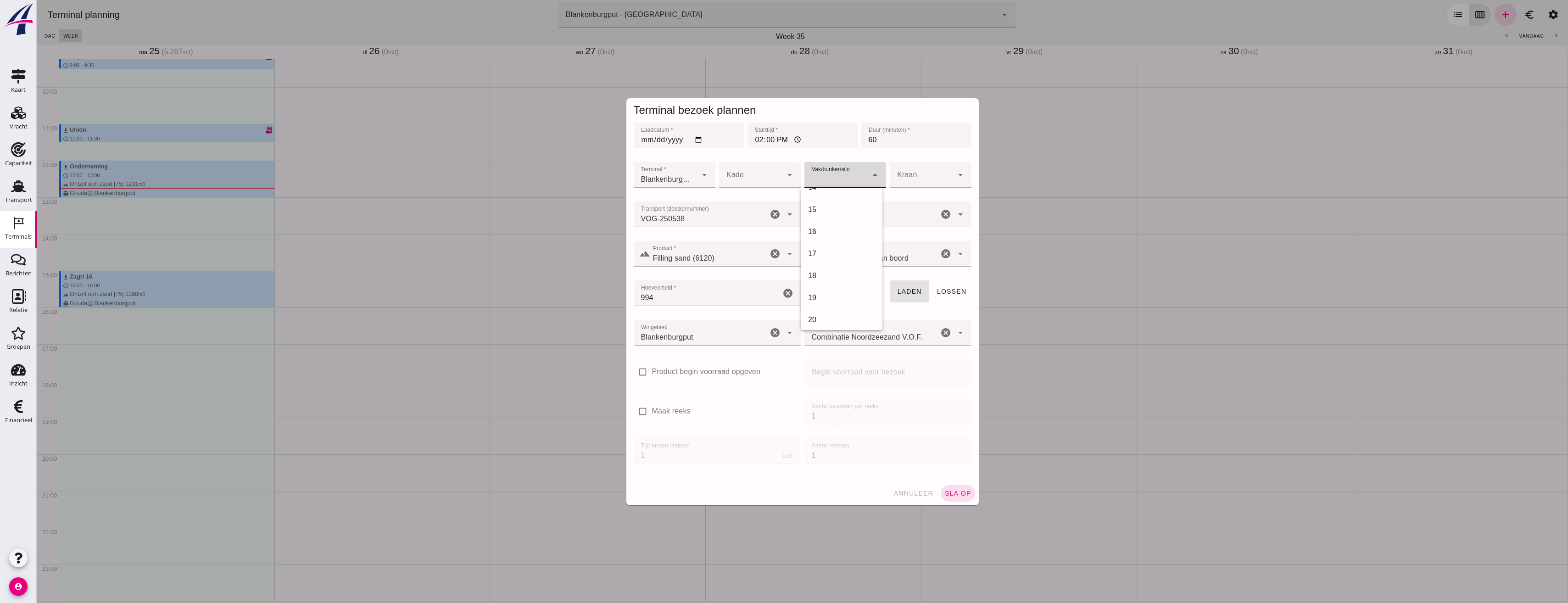
scroll to position [296, 0]
click at [827, 273] on div "18" at bounding box center [842, 281] width 82 height 22
type input "366"
click at [954, 493] on span "sla op" at bounding box center [957, 493] width 27 height 7
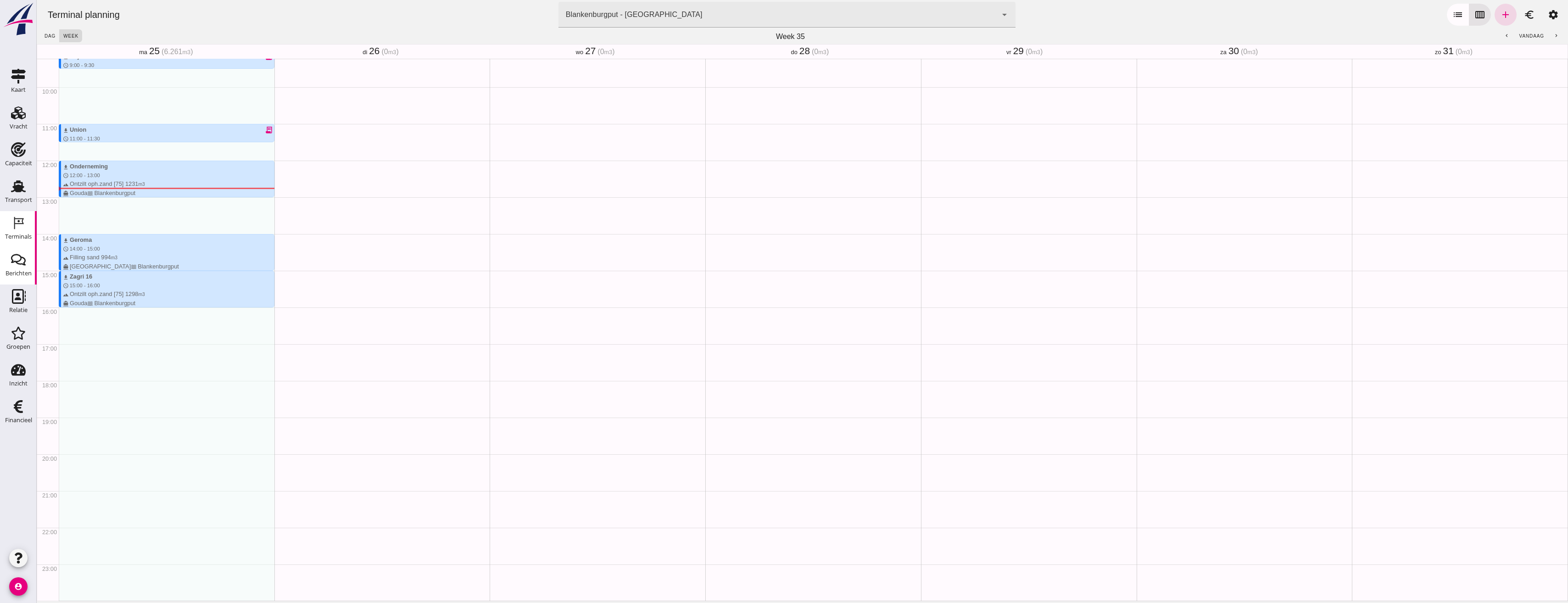
click at [18, 270] on div "Berichten" at bounding box center [18, 273] width 26 height 6
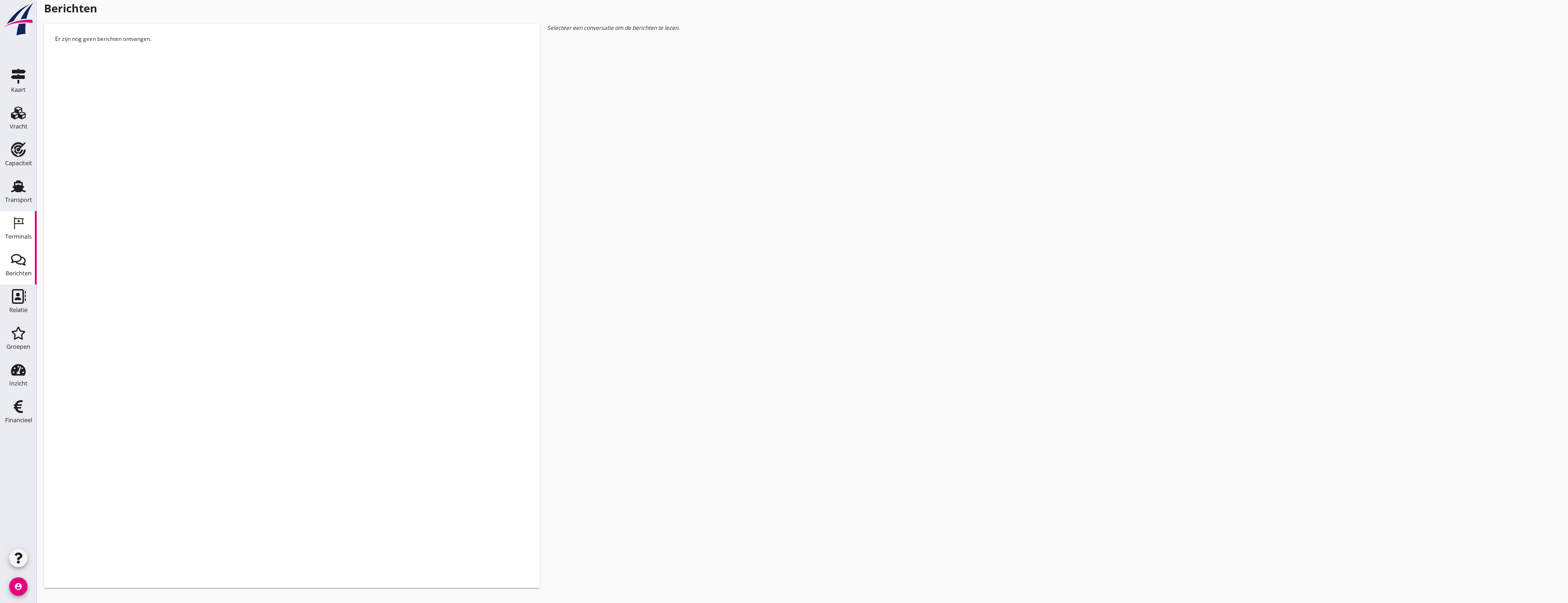
drag, startPoint x: 10, startPoint y: 233, endPoint x: 23, endPoint y: 228, distance: 13.9
click at [10, 233] on div "Terminals" at bounding box center [18, 236] width 27 height 13
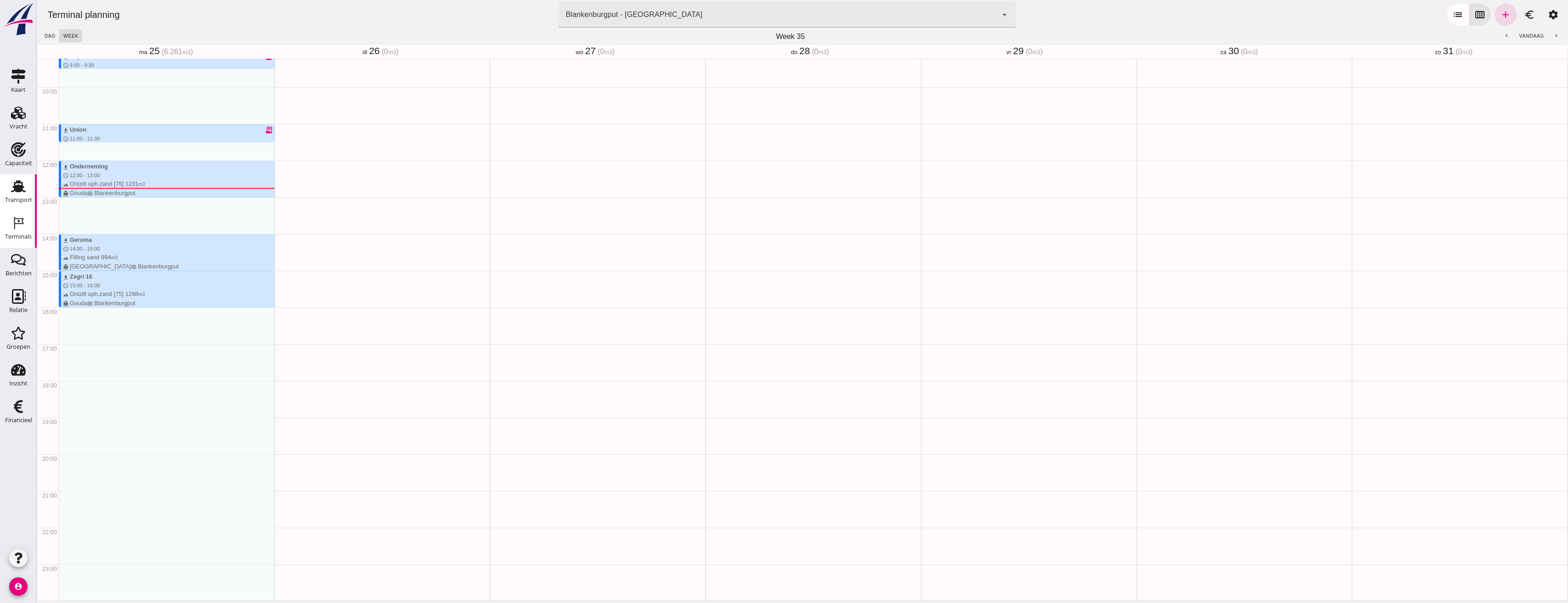
click at [21, 199] on div "Transport" at bounding box center [18, 200] width 27 height 6
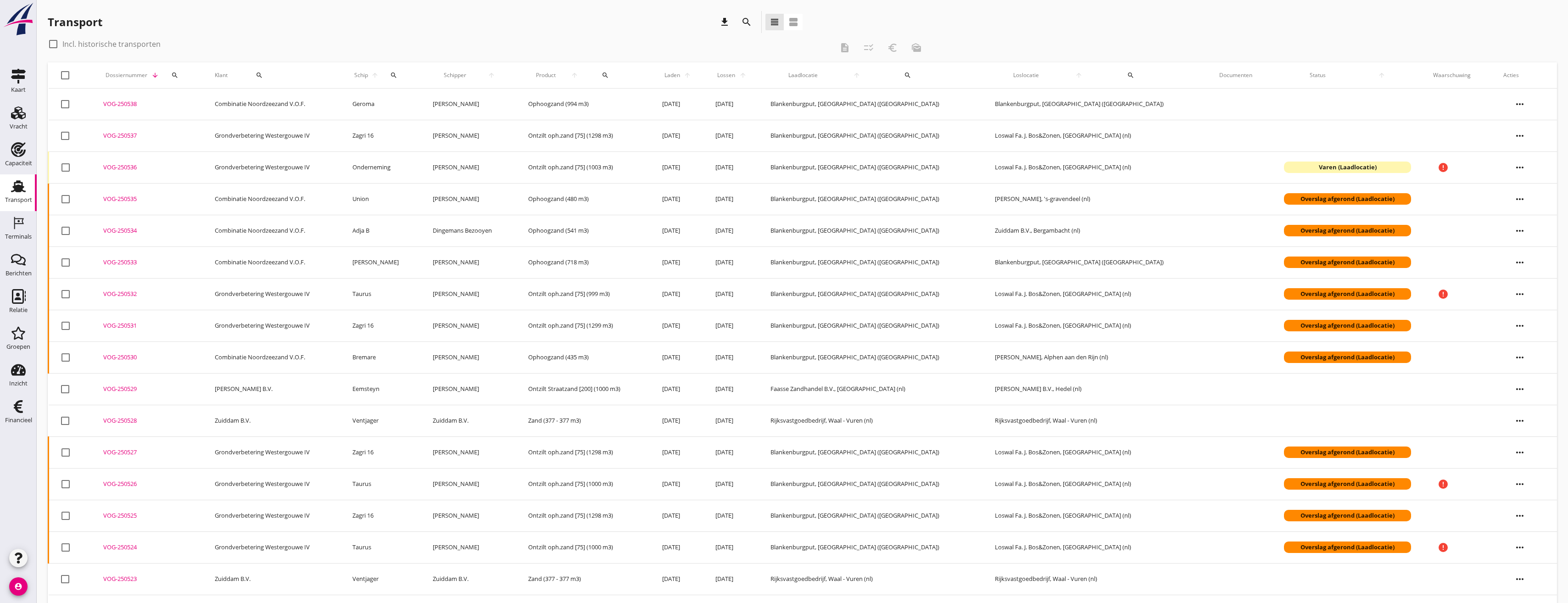
click at [1519, 203] on icon "more_horiz" at bounding box center [1520, 199] width 26 height 26
click at [1535, 271] on div "Vracht aanpassen" at bounding box center [1524, 271] width 66 height 11
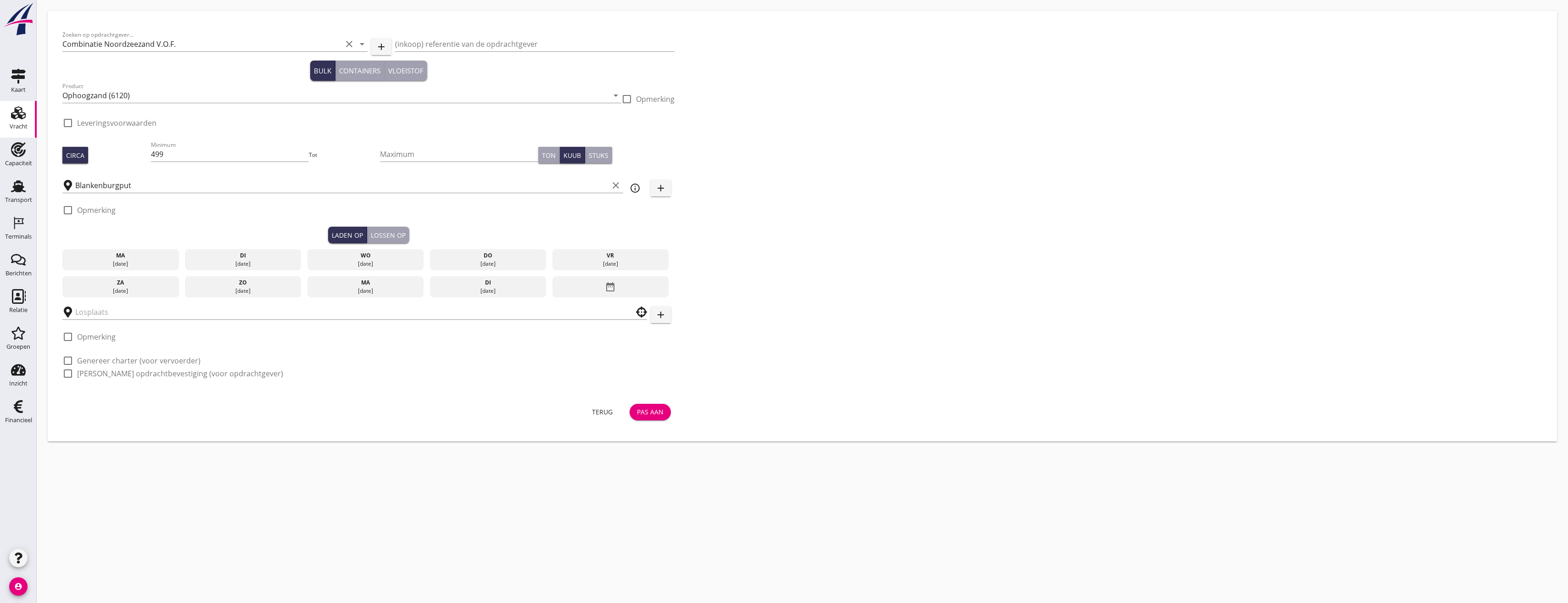
checkbox input "true"
type input "[PERSON_NAME]"
checkbox input "true"
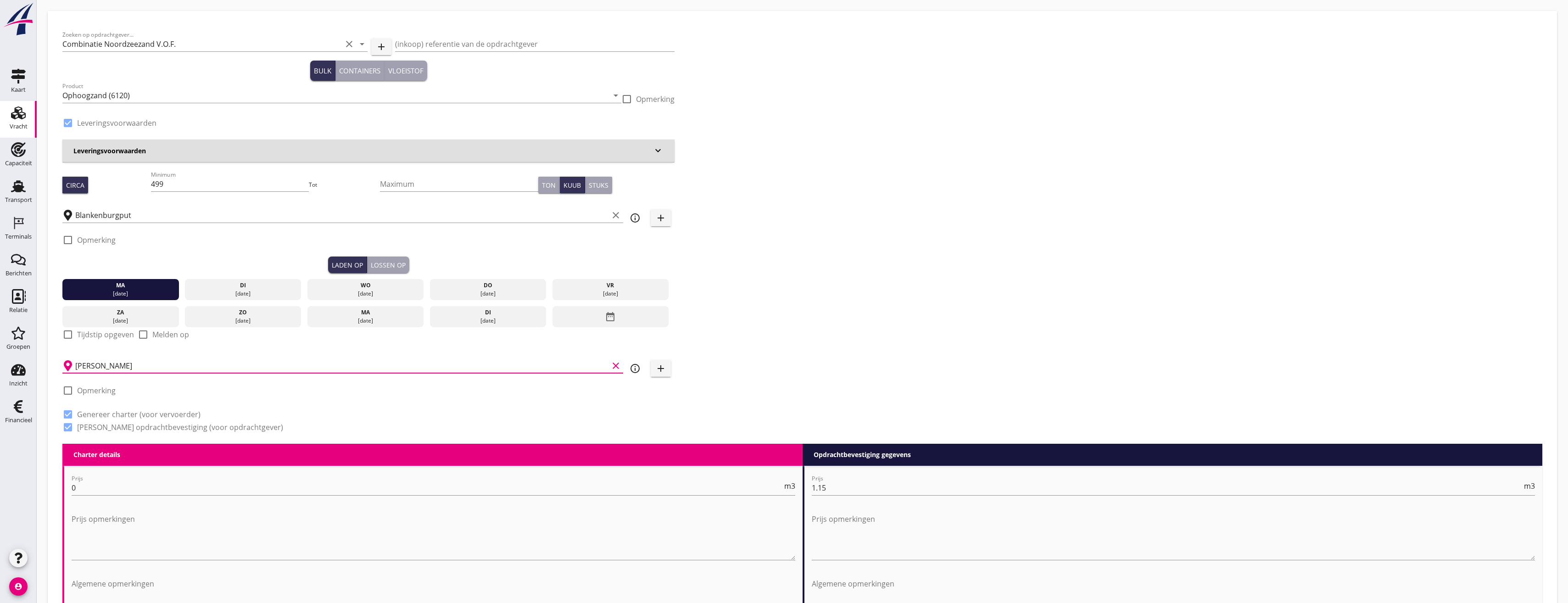
click at [139, 365] on input "[PERSON_NAME]" at bounding box center [342, 366] width 533 height 15
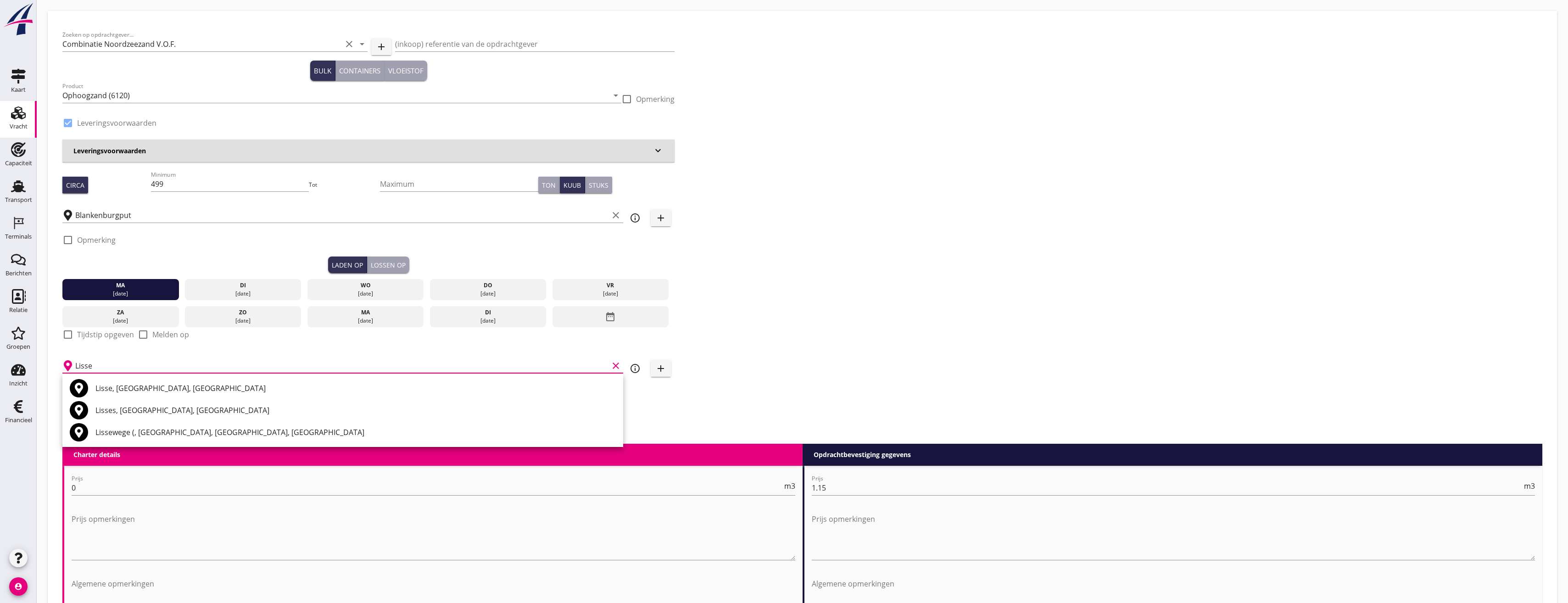
click at [168, 366] on input "Lisse" at bounding box center [342, 366] width 533 height 15
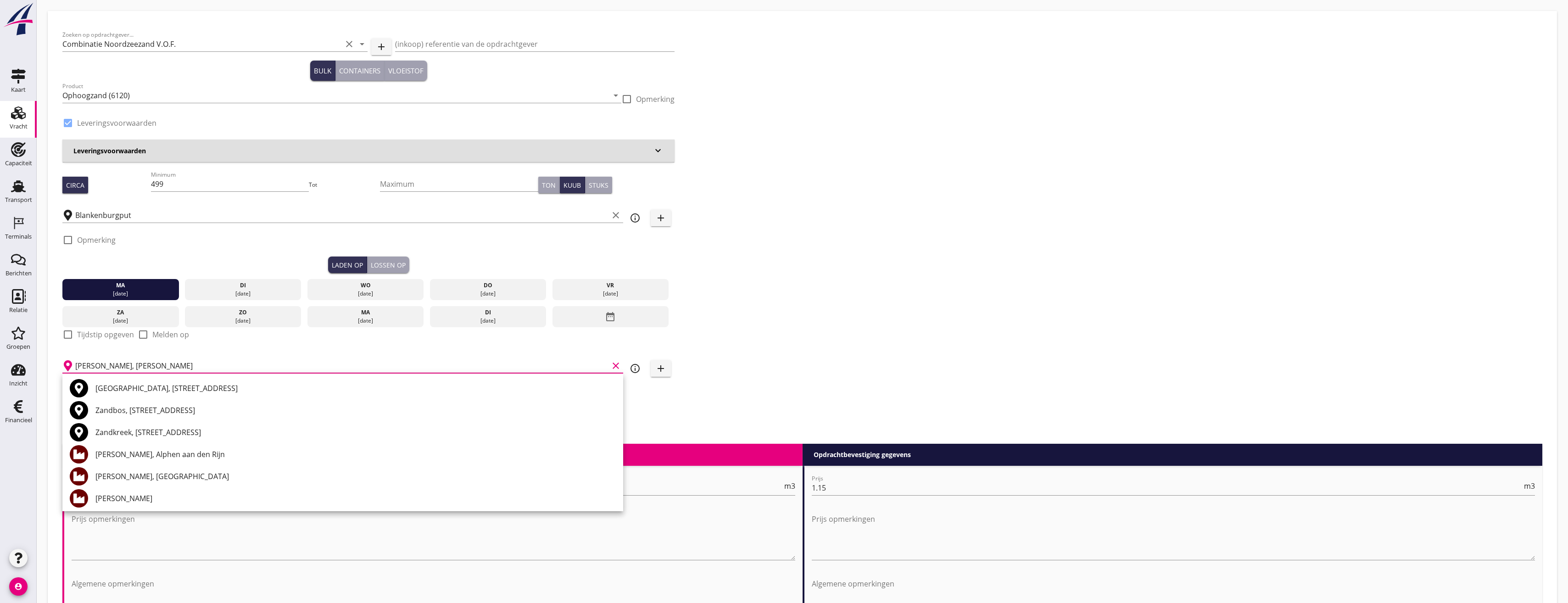
scroll to position [1, 0]
drag, startPoint x: 151, startPoint y: 364, endPoint x: 91, endPoint y: 370, distance: 60.3
click at [91, 370] on input "[PERSON_NAME], [PERSON_NAME]" at bounding box center [342, 366] width 533 height 15
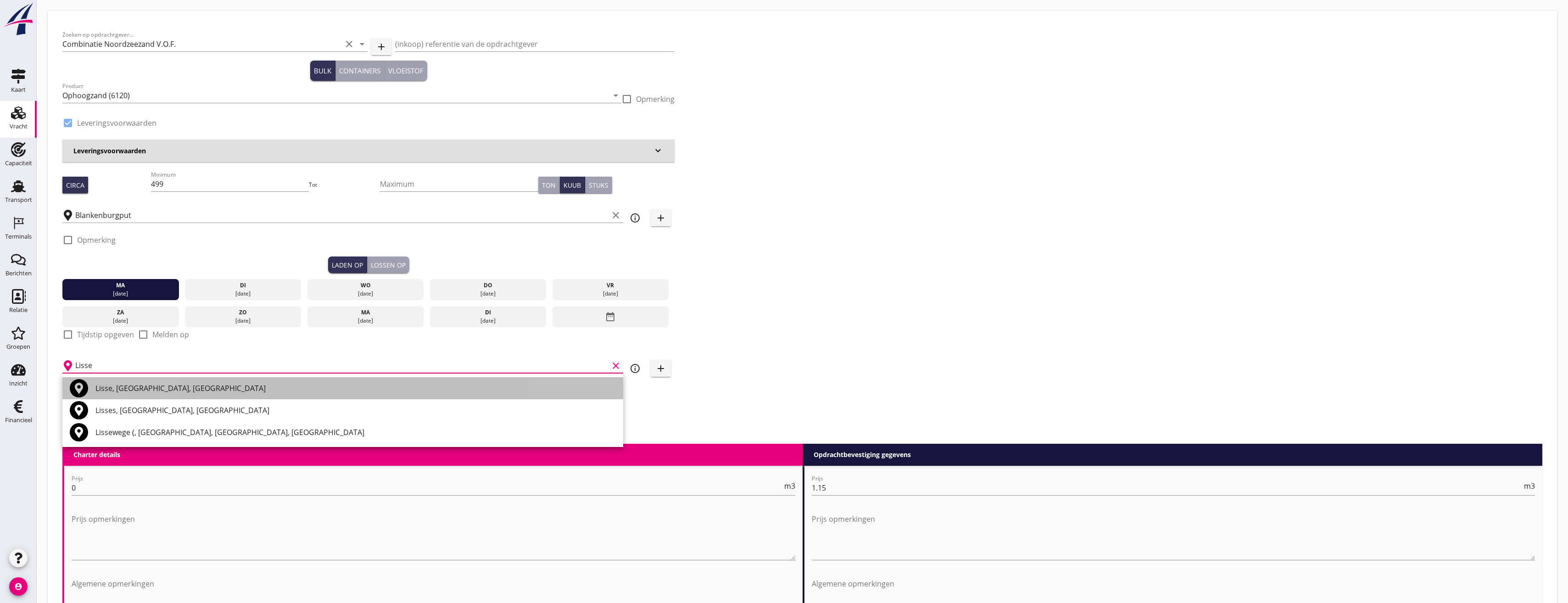
click at [172, 391] on div "Lisse, [GEOGRAPHIC_DATA], [GEOGRAPHIC_DATA]" at bounding box center [355, 388] width 520 height 11
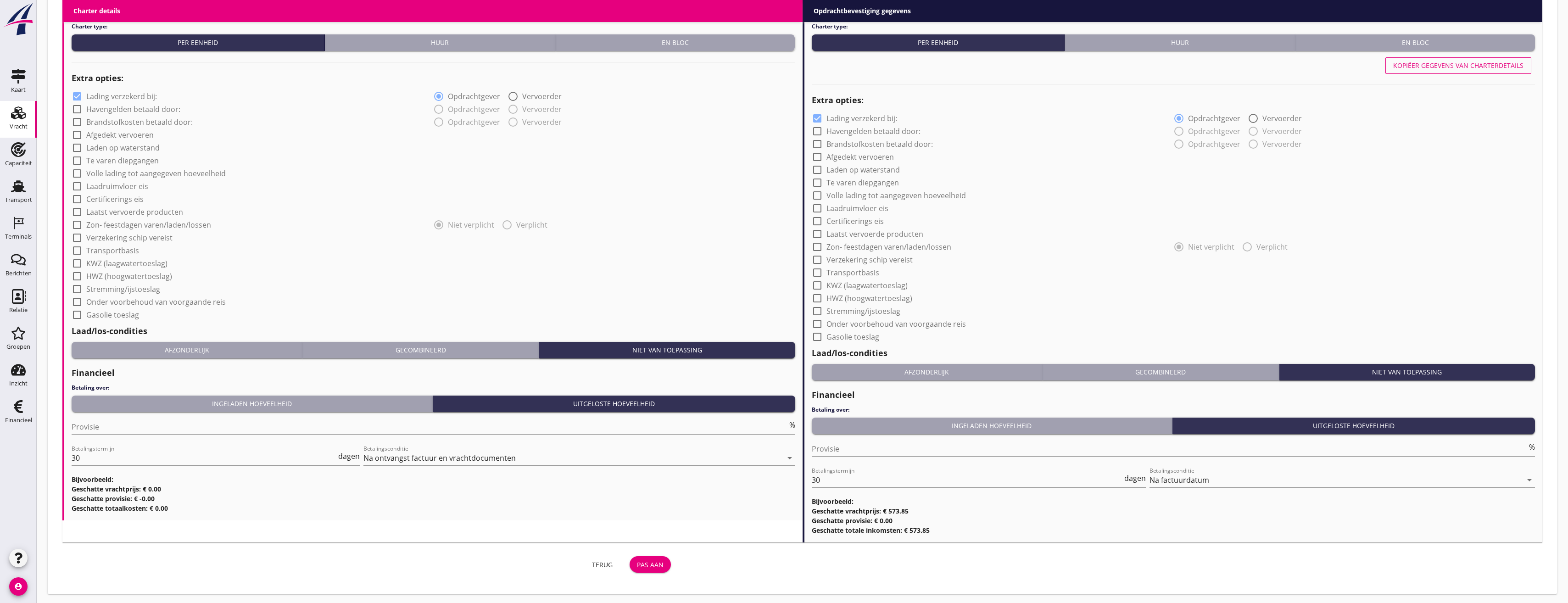
scroll to position [613, 0]
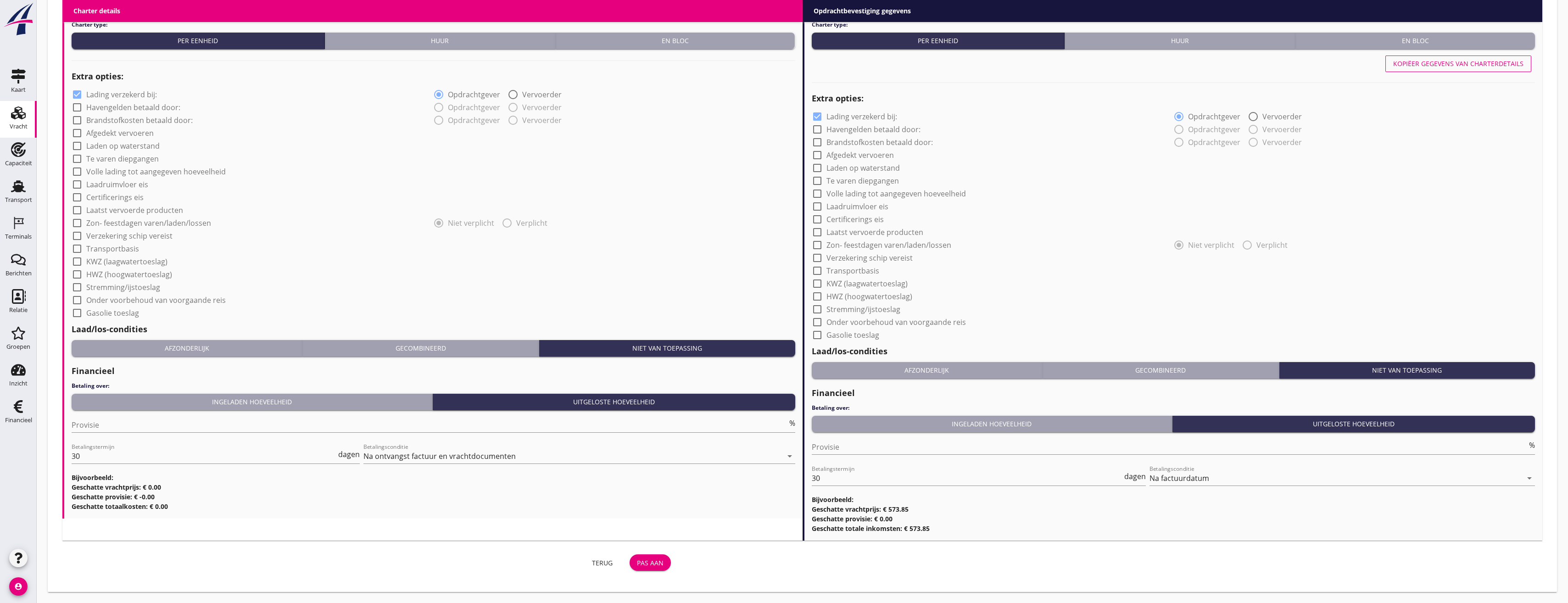
type input "Lisse, [GEOGRAPHIC_DATA], [GEOGRAPHIC_DATA]"
click at [663, 563] on div "Pas aan" at bounding box center [650, 563] width 27 height 10
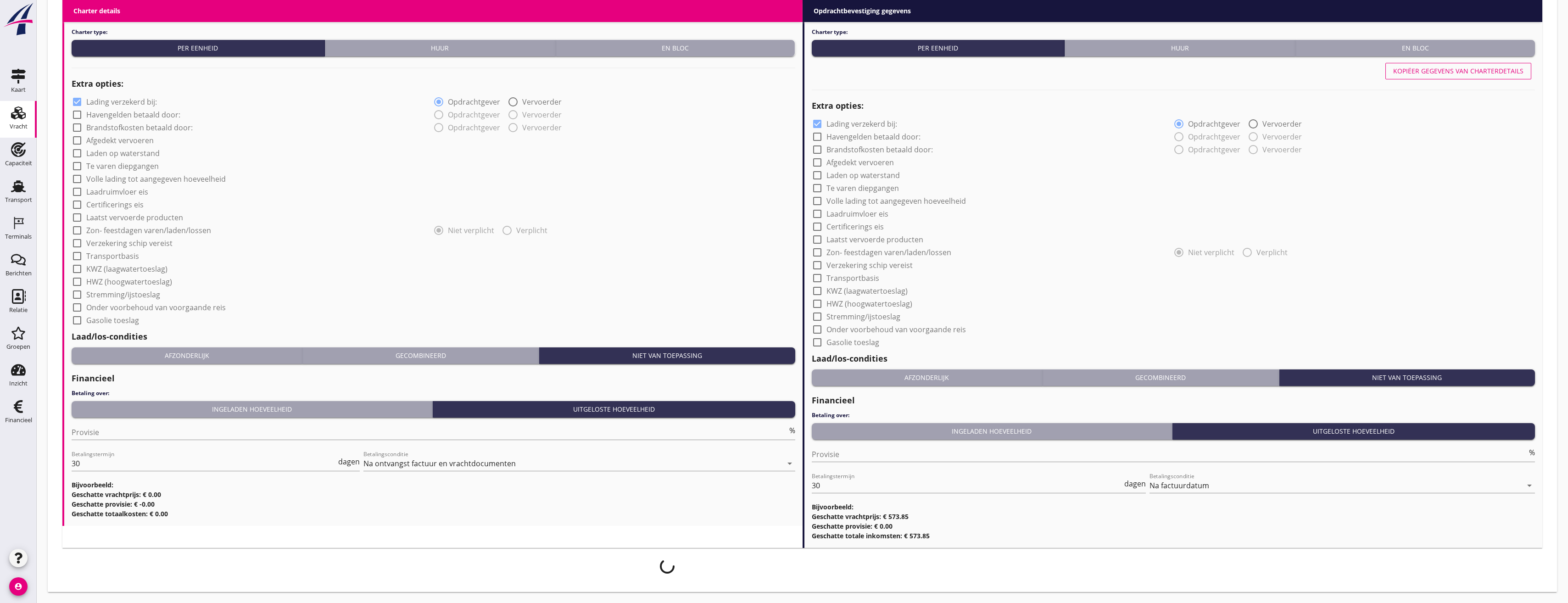
scroll to position [605, 0]
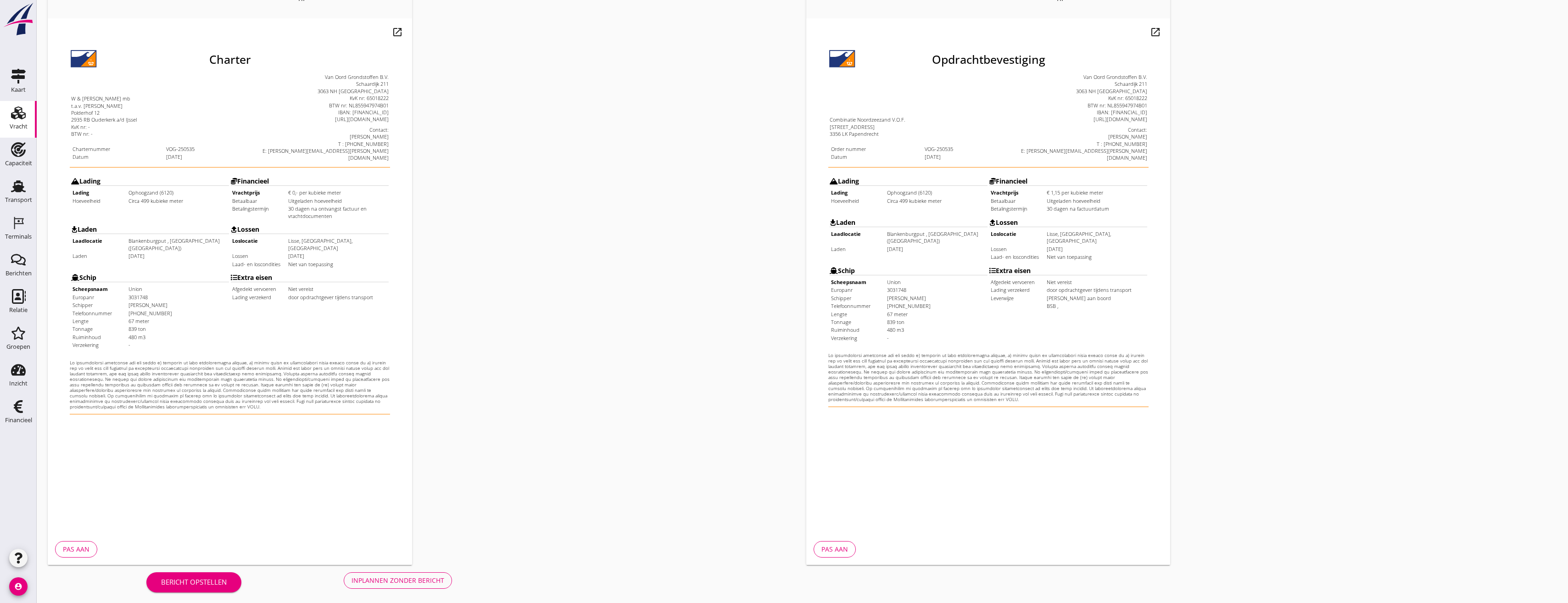
scroll to position [77, 0]
click at [449, 574] on button "Inplannen zonder bericht" at bounding box center [398, 577] width 108 height 16
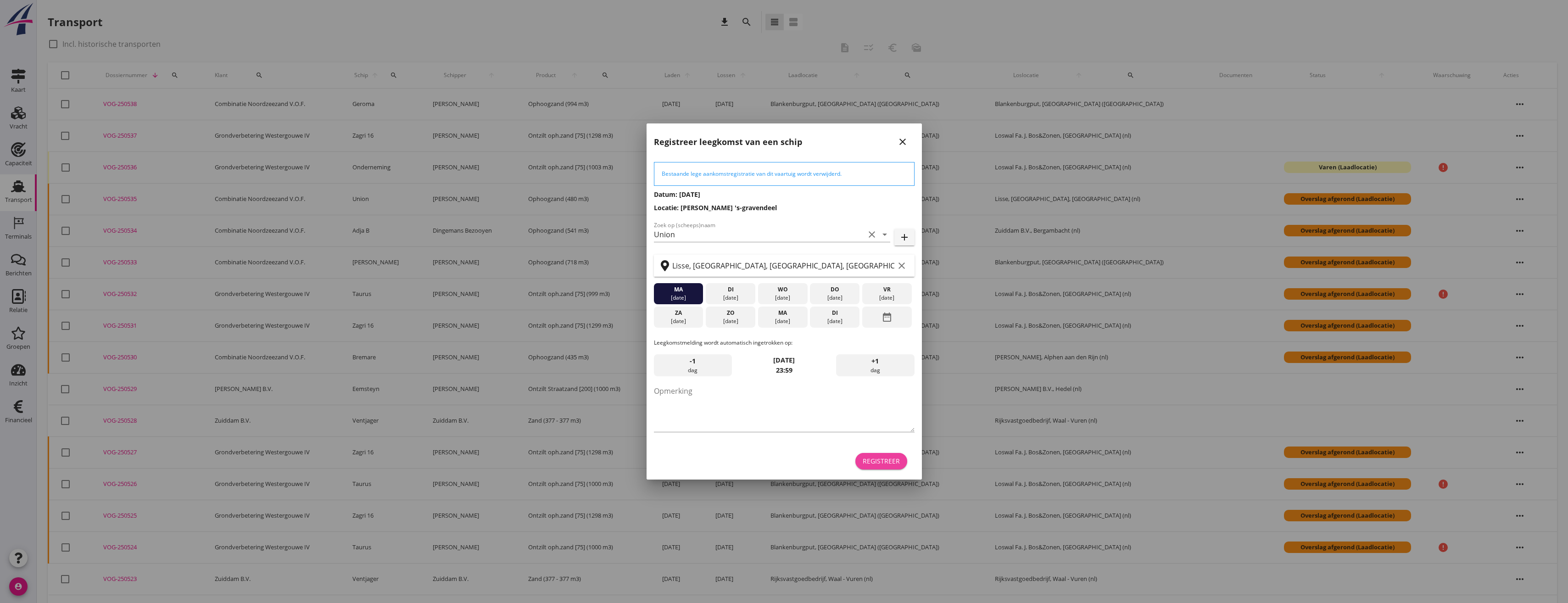
click at [898, 464] on div "Registreer" at bounding box center [881, 461] width 37 height 10
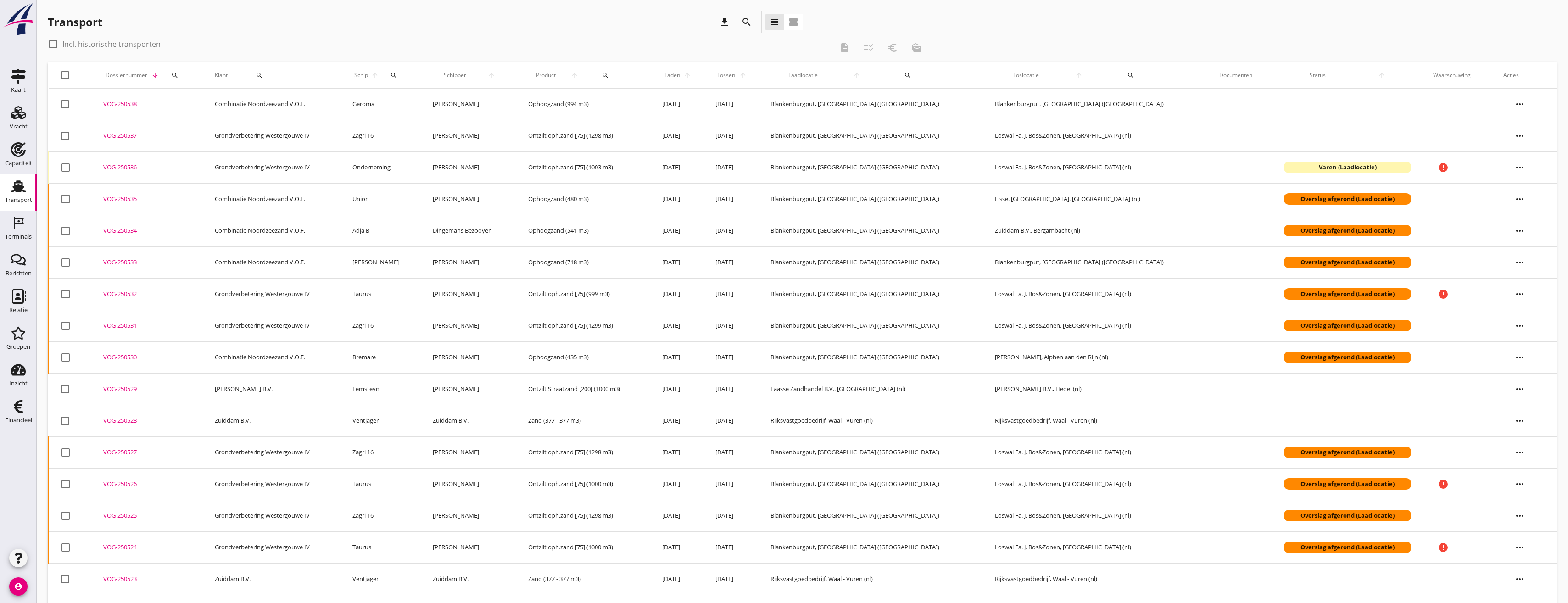
click at [1510, 105] on icon "more_horiz" at bounding box center [1520, 104] width 26 height 26
click at [1528, 175] on div "Vracht aanpassen" at bounding box center [1524, 176] width 66 height 11
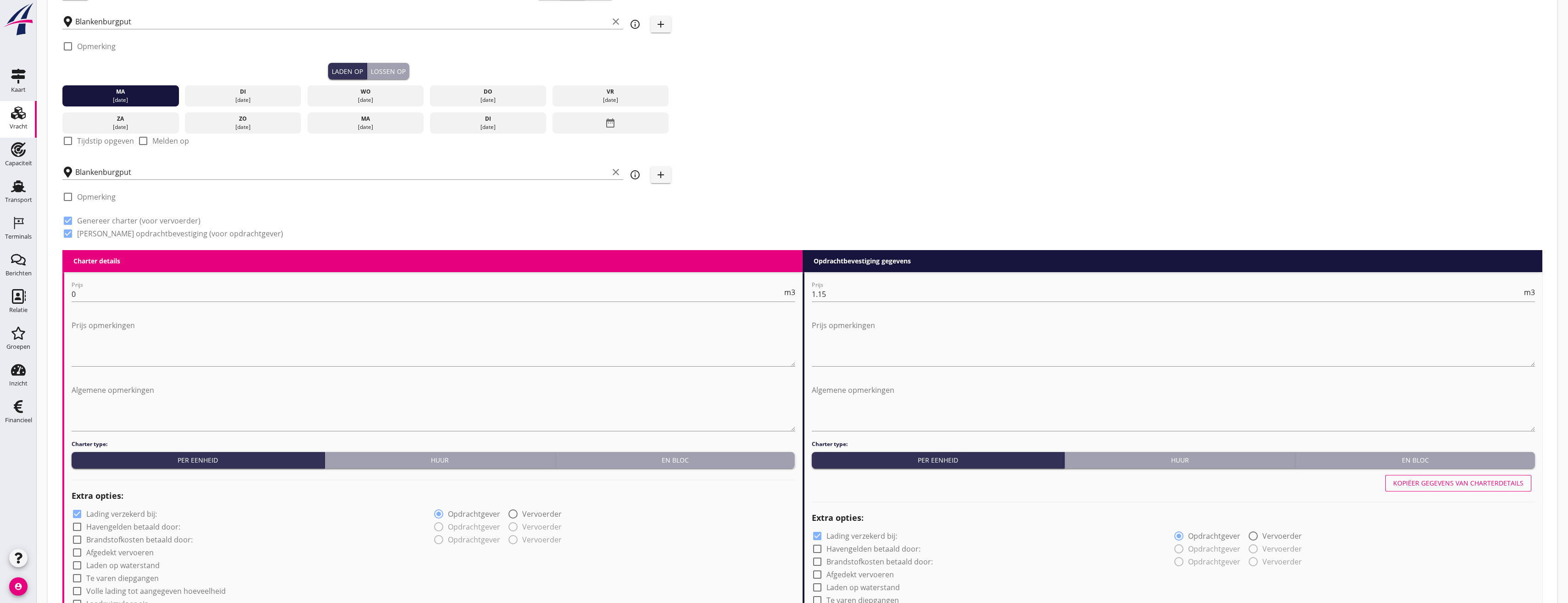
scroll to position [16, 0]
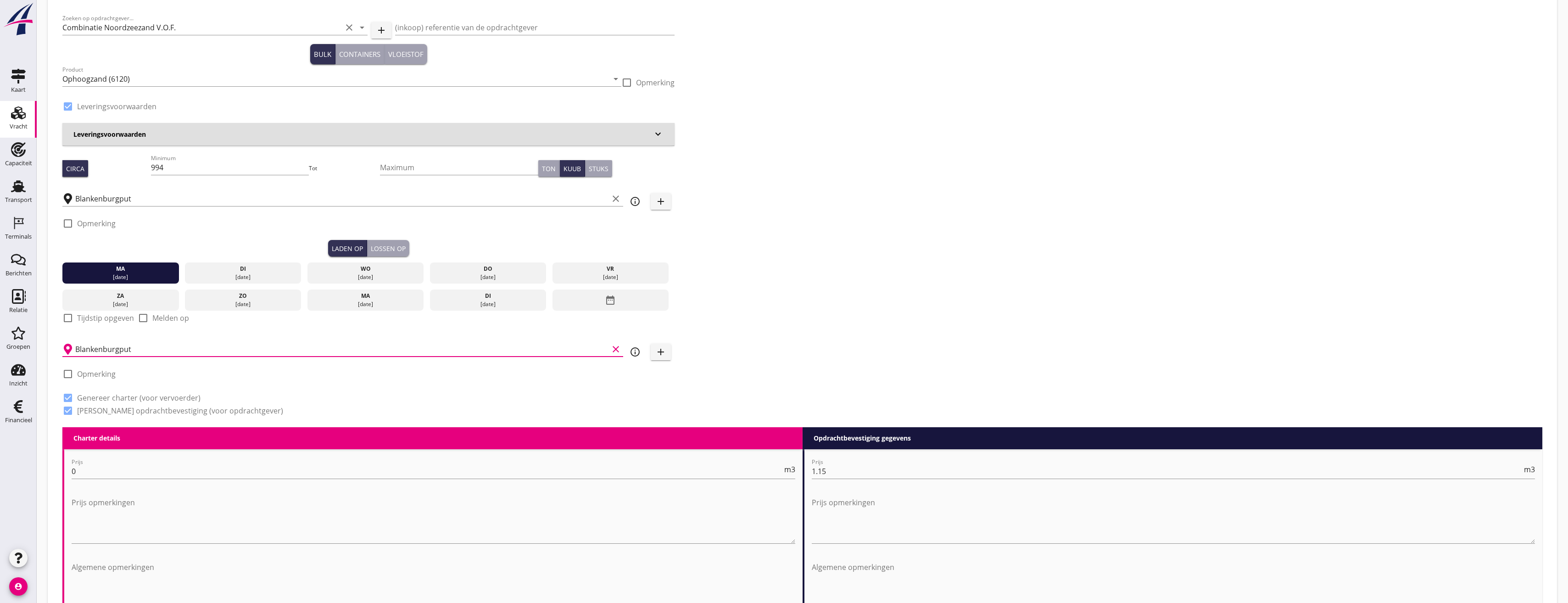
click at [137, 349] on input "Blankenburgput" at bounding box center [342, 349] width 533 height 15
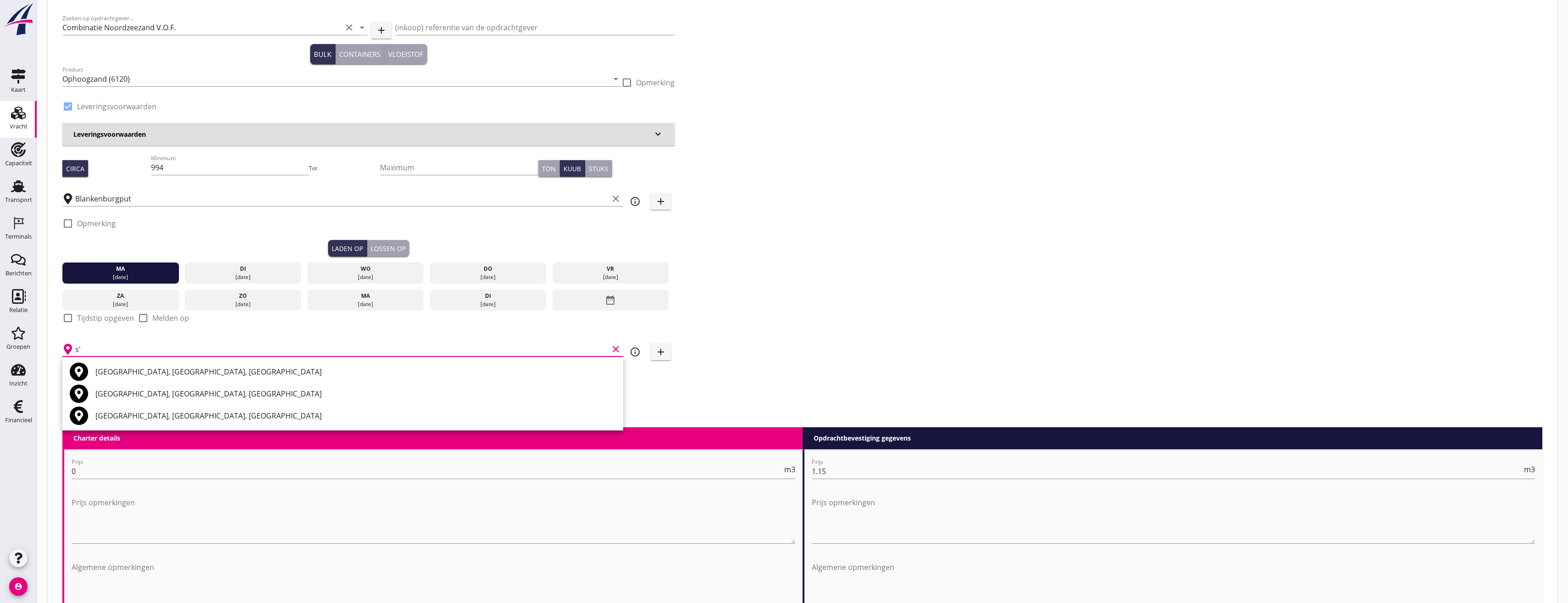
type input "s"
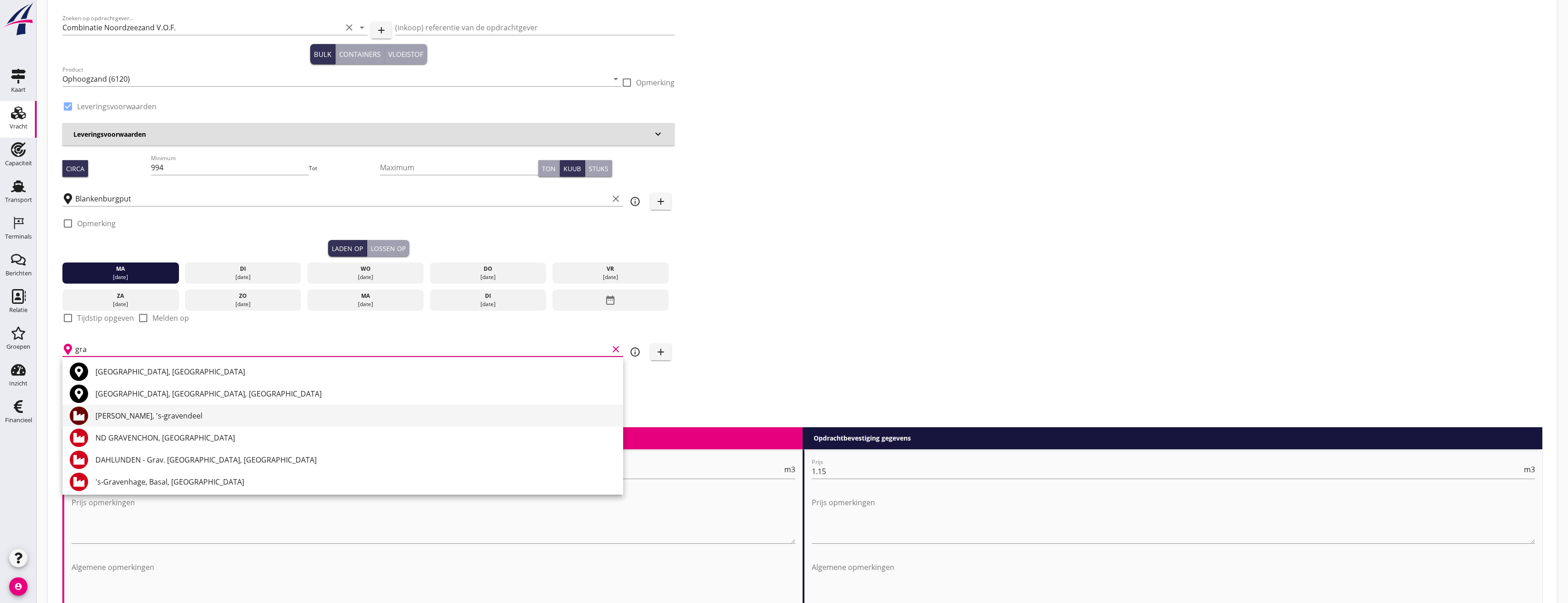
click at [170, 419] on div "[PERSON_NAME], 's-gravendeel" at bounding box center [355, 416] width 520 height 11
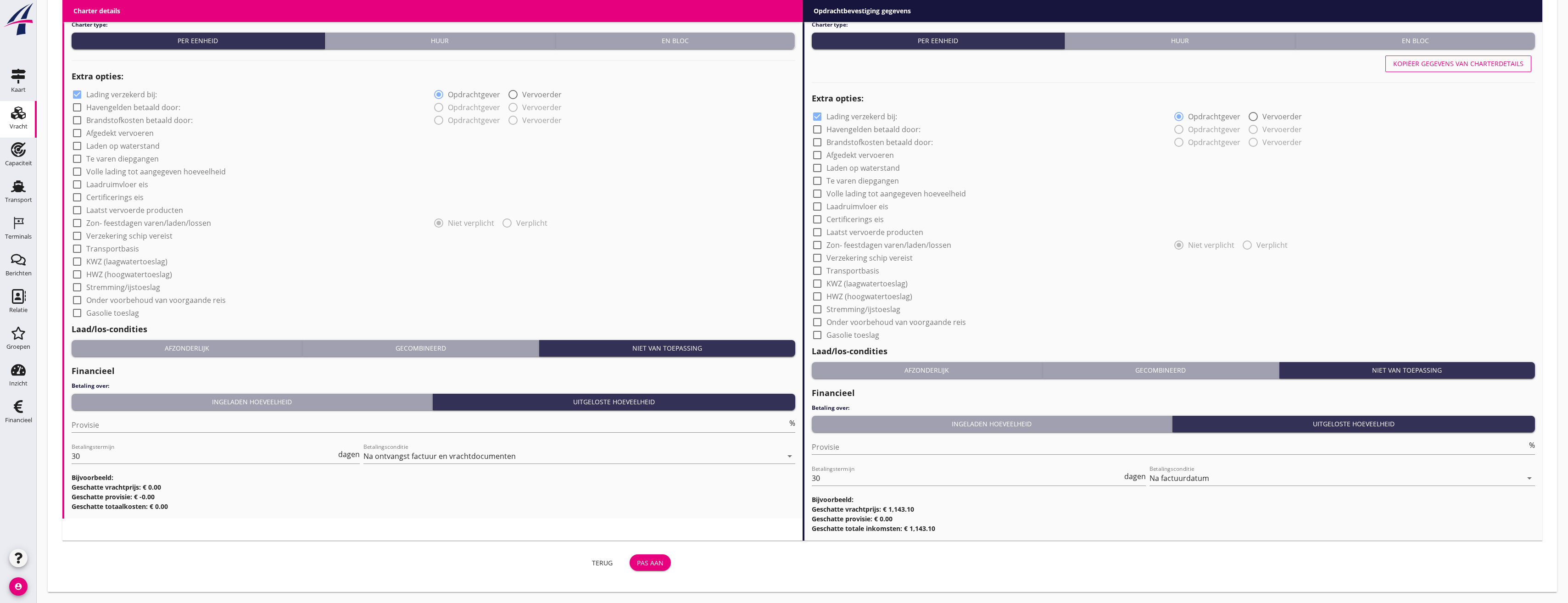
scroll to position [1, 0]
type input "[PERSON_NAME], 's-gravendeel"
click at [665, 566] on button "Pas aan" at bounding box center [650, 562] width 41 height 16
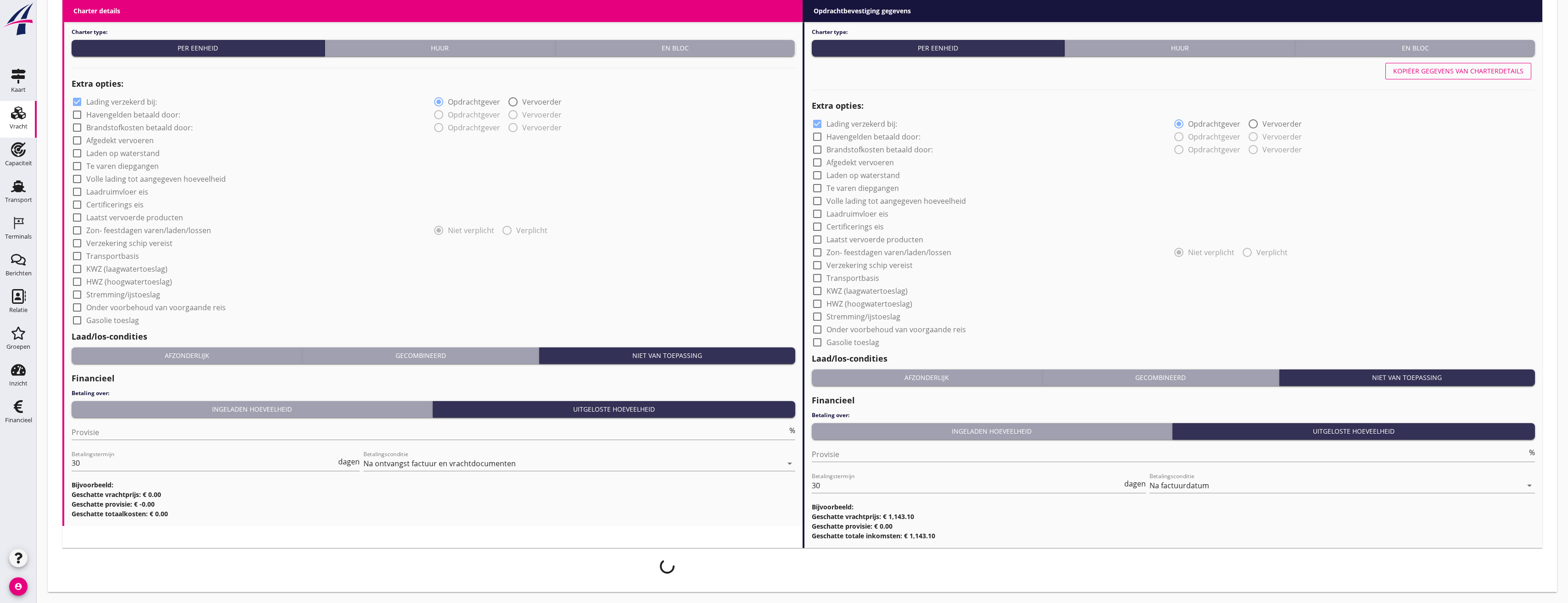
scroll to position [605, 0]
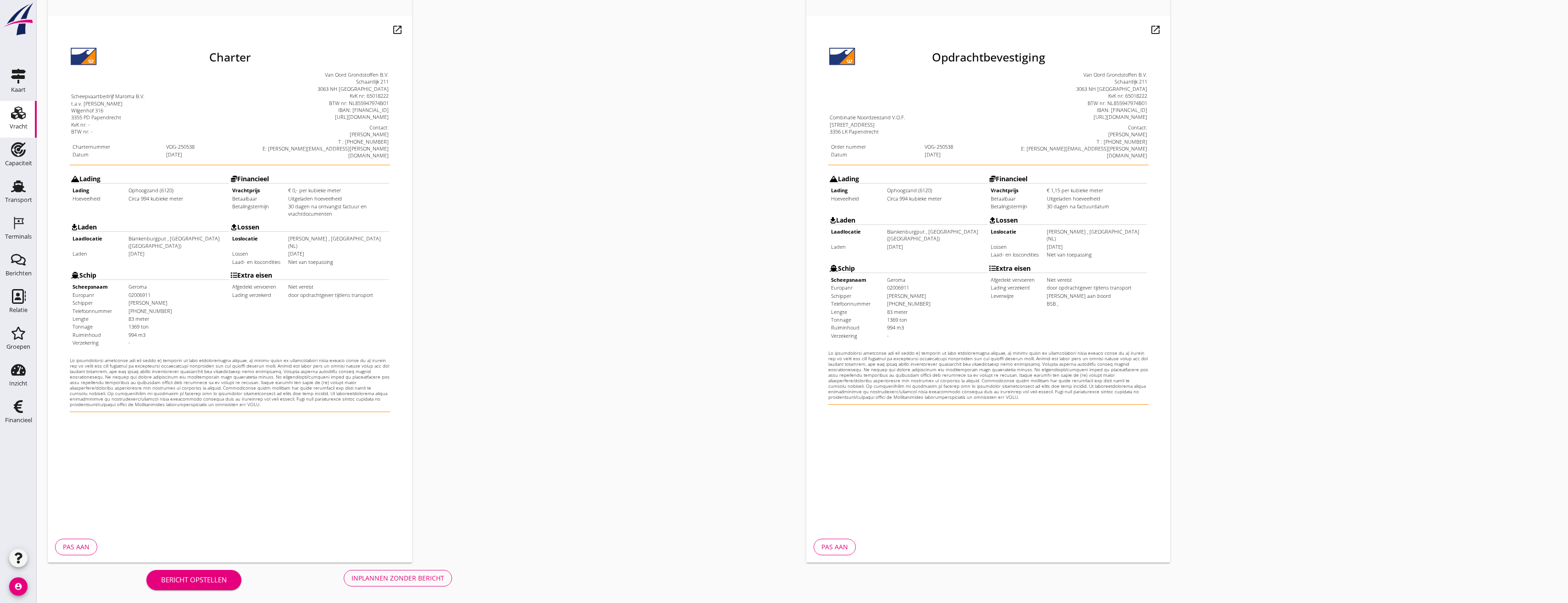
scroll to position [77, 0]
click at [408, 573] on div "Inplannen zonder bericht" at bounding box center [397, 577] width 93 height 10
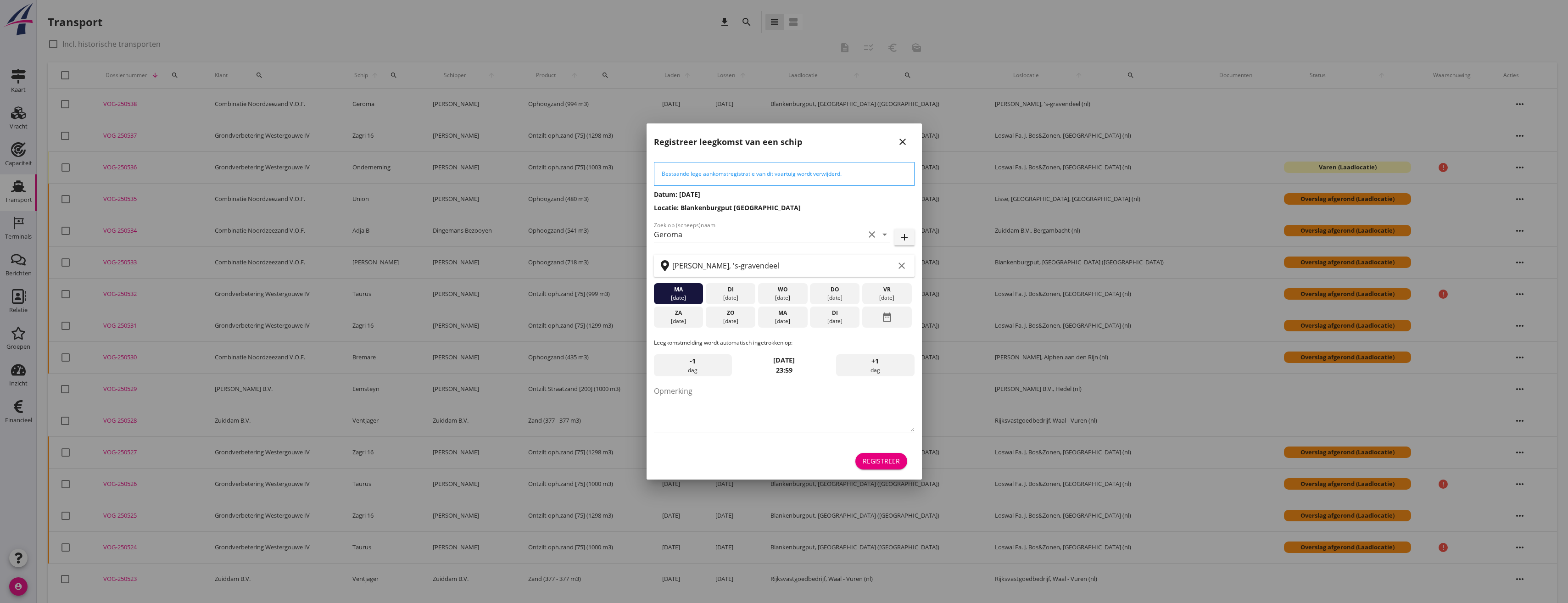
click at [892, 464] on div "Registreer" at bounding box center [881, 461] width 37 height 10
